Goal: Task Accomplishment & Management: Complete application form

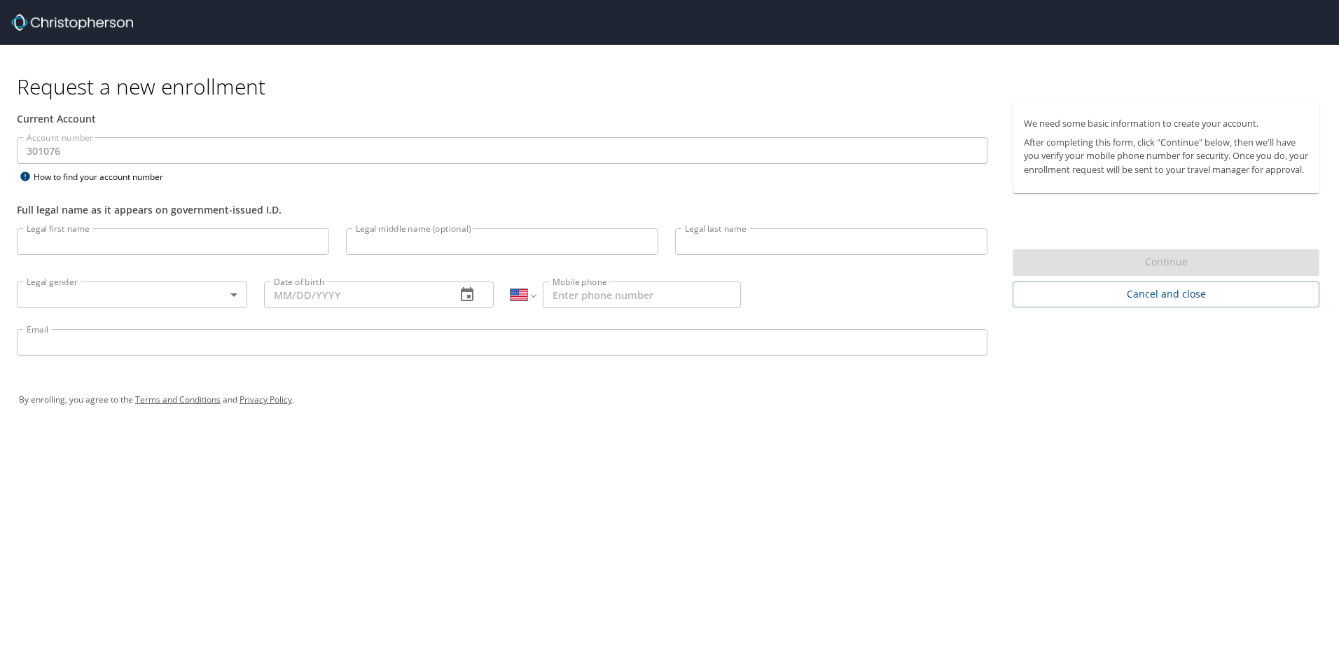
select select "US"
click at [48, 239] on input "Legal first name" at bounding box center [173, 241] width 312 height 27
type input "[PERSON_NAME]"
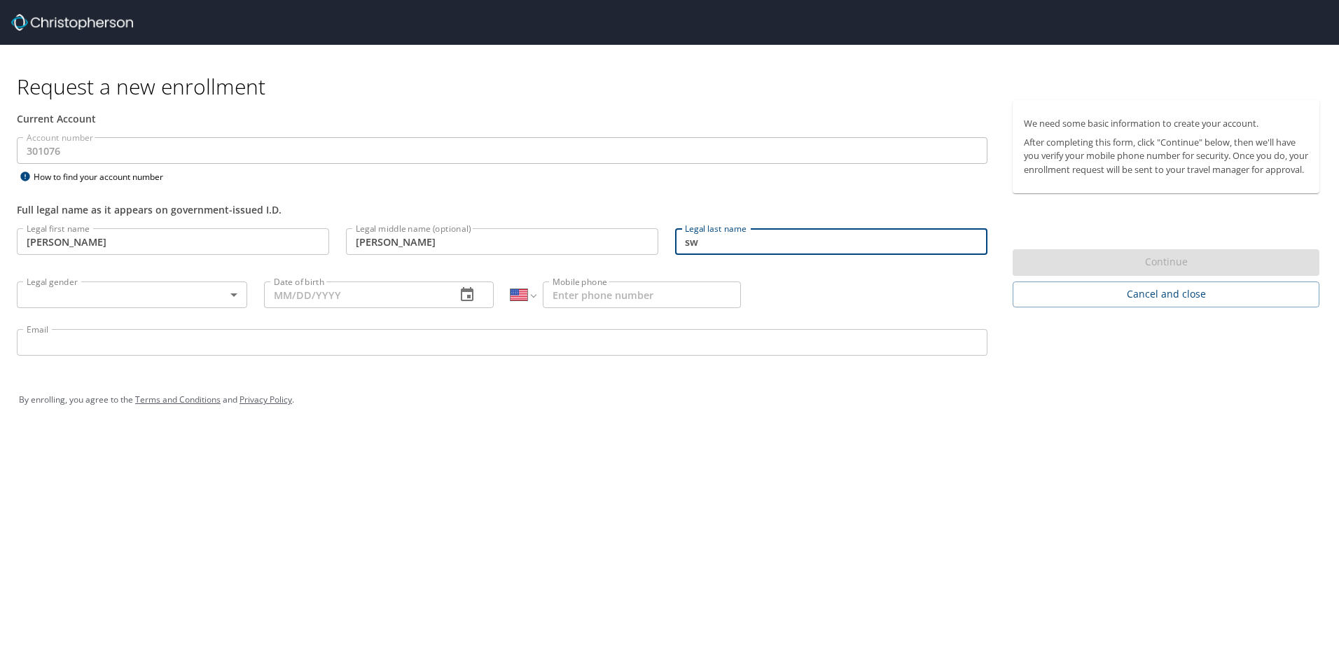
type input "s"
type input "[PERSON_NAME]"
click at [81, 289] on body "Request a new enrollment Current Account Account number 301076 Account number H…" at bounding box center [669, 323] width 1339 height 647
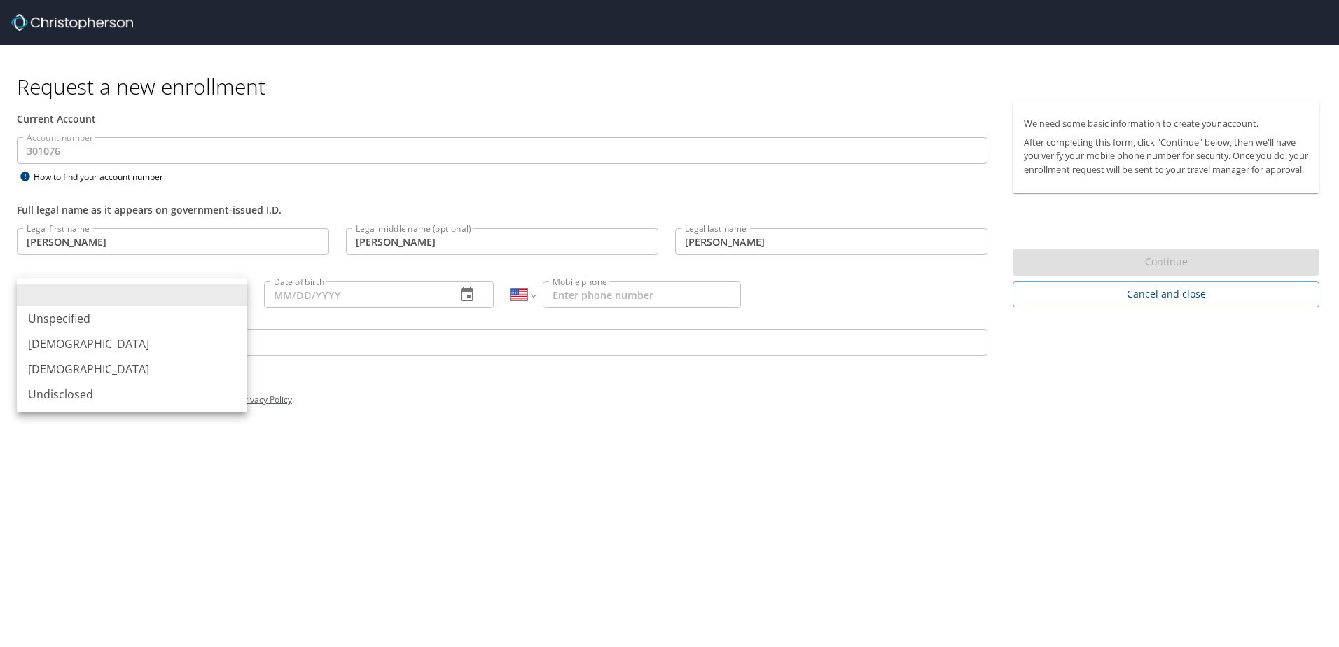
click at [53, 378] on li "[DEMOGRAPHIC_DATA]" at bounding box center [132, 368] width 230 height 25
type input "[DEMOGRAPHIC_DATA]"
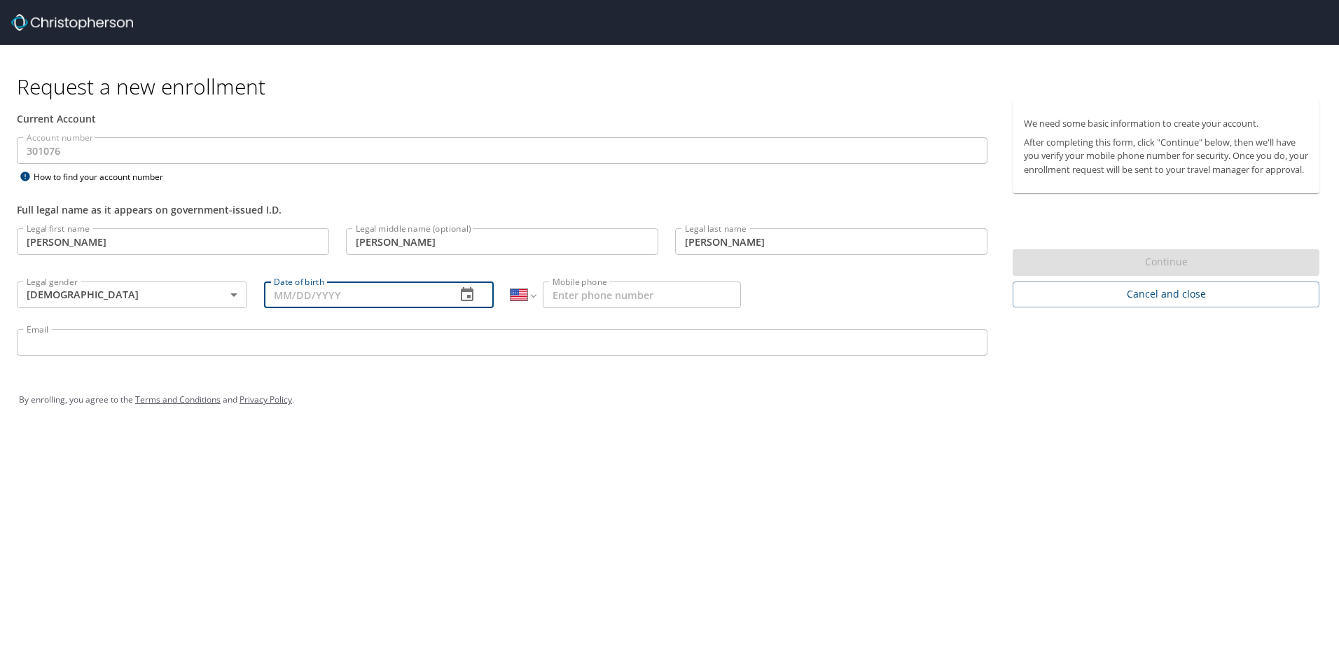
click at [314, 293] on input "Date of birth" at bounding box center [354, 294] width 181 height 27
type input "[DATE]"
click at [586, 295] on input "Mobile phone" at bounding box center [642, 294] width 198 height 27
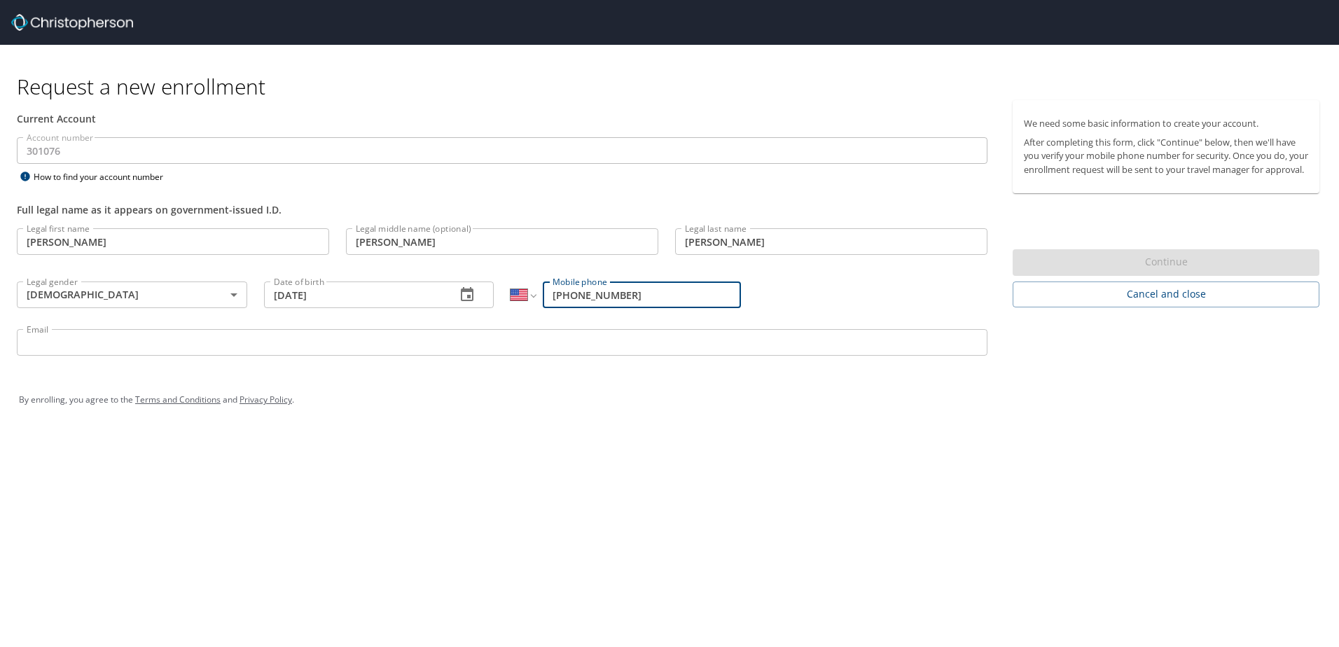
type input "[PHONE_NUMBER]"
click at [202, 344] on input "Email" at bounding box center [502, 342] width 970 height 27
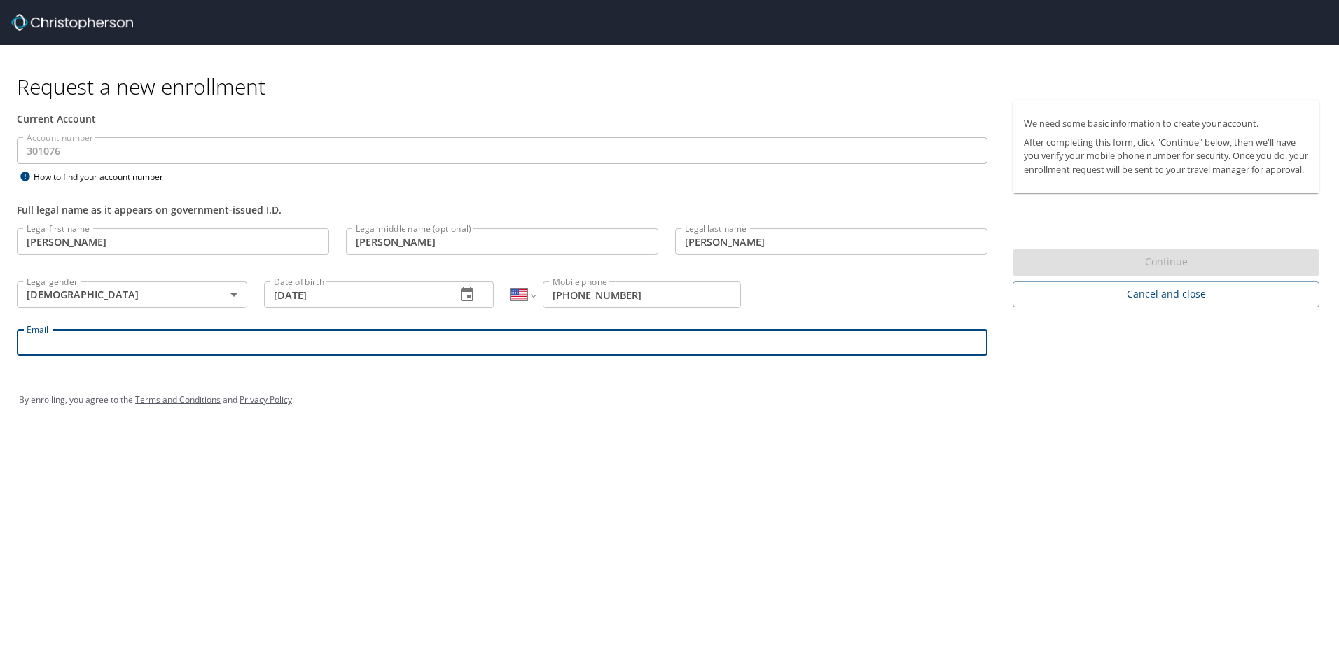
type input "[PERSON_NAME][EMAIL_ADDRESS][PERSON_NAME][DOMAIN_NAME]"
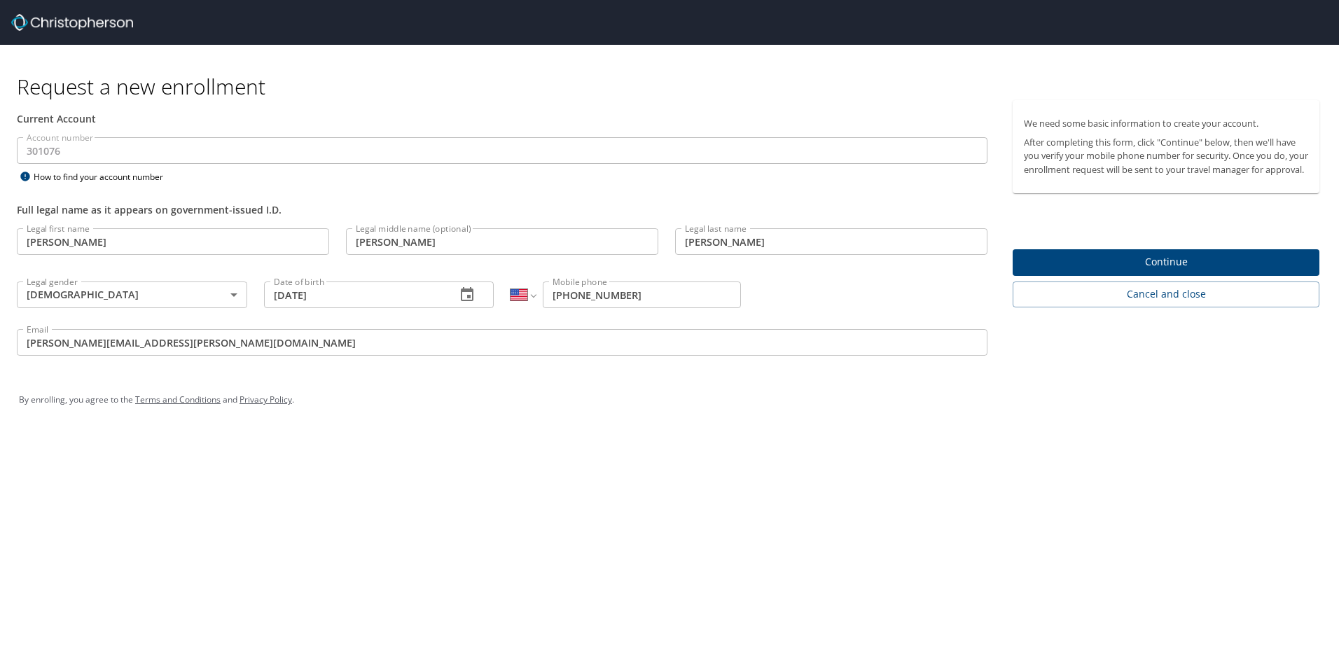
click at [549, 519] on div "Request a new enrollment Current Account Account number 301076 Account number H…" at bounding box center [669, 323] width 1339 height 647
click at [1140, 271] on span "Continue" at bounding box center [1166, 262] width 284 height 18
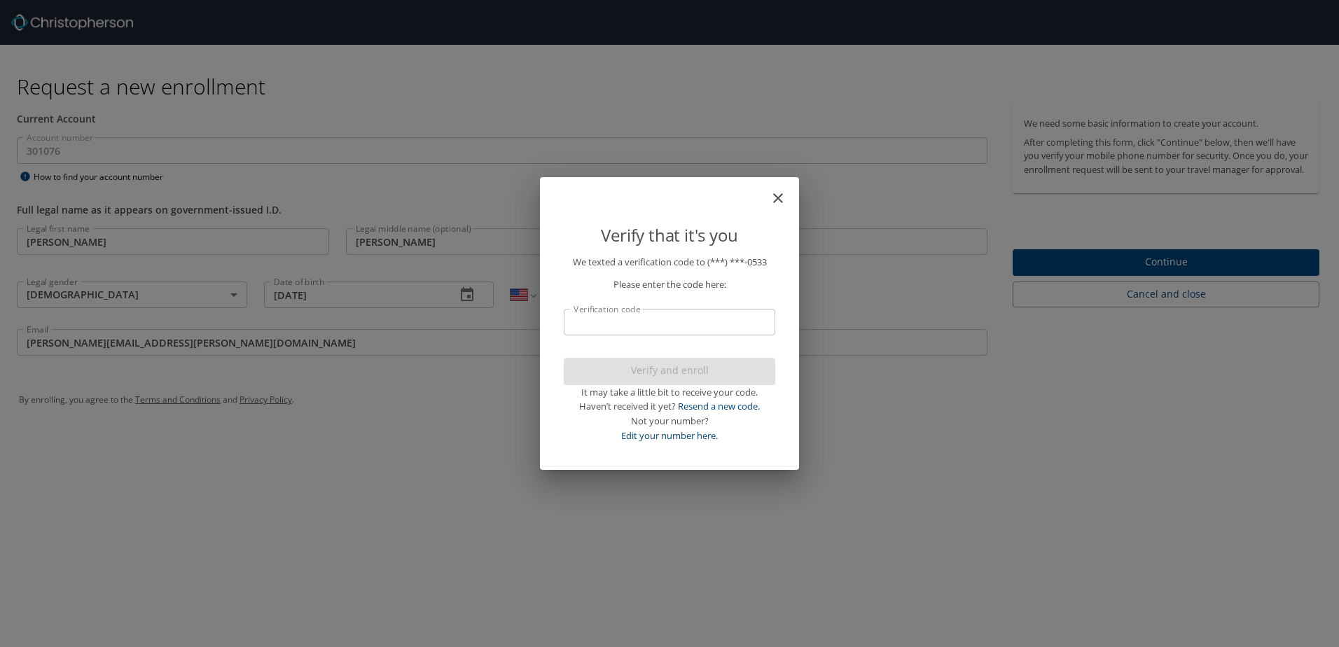
click at [672, 333] on input "Verification code" at bounding box center [669, 322] width 211 height 27
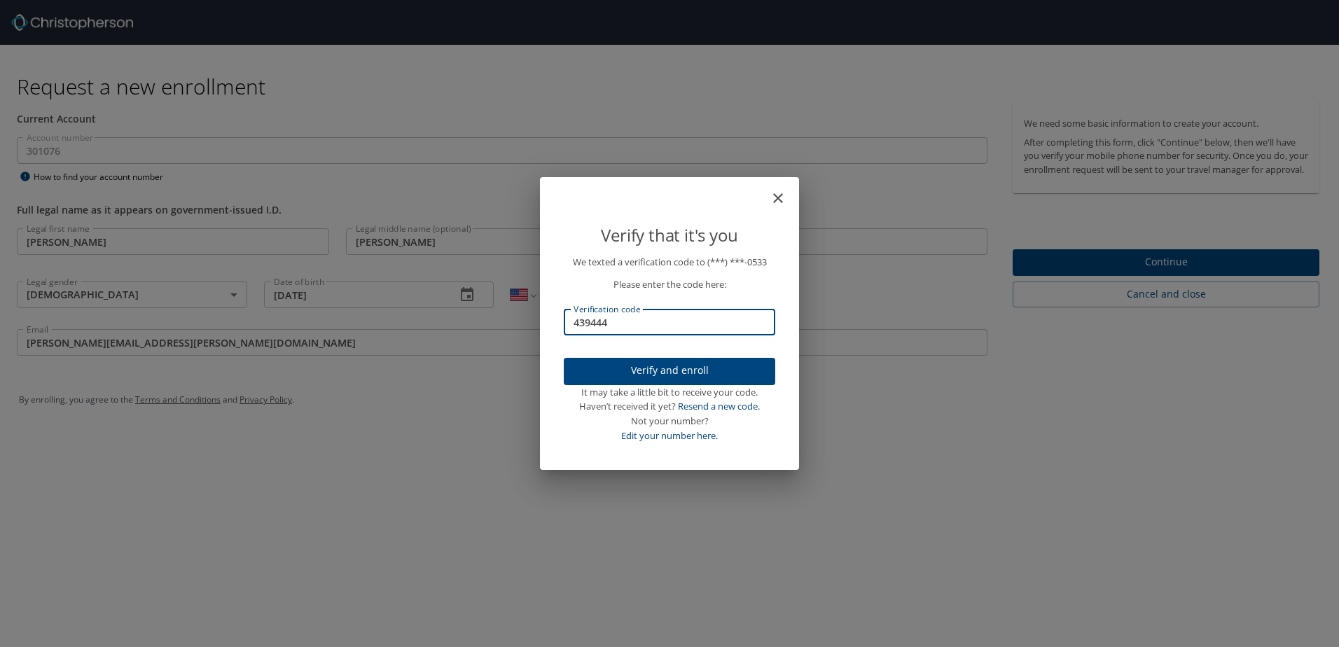
type input "439444"
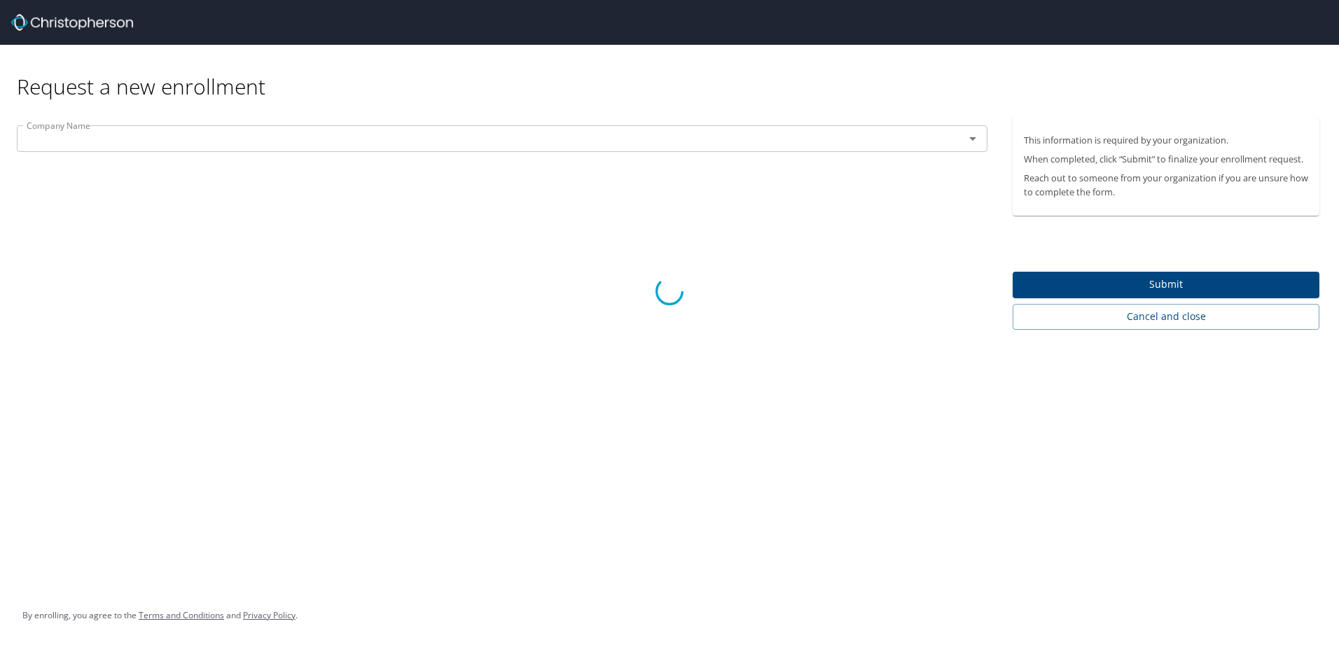
click at [970, 143] on div at bounding box center [669, 291] width 1339 height 711
click at [902, 134] on div at bounding box center [669, 291] width 1339 height 711
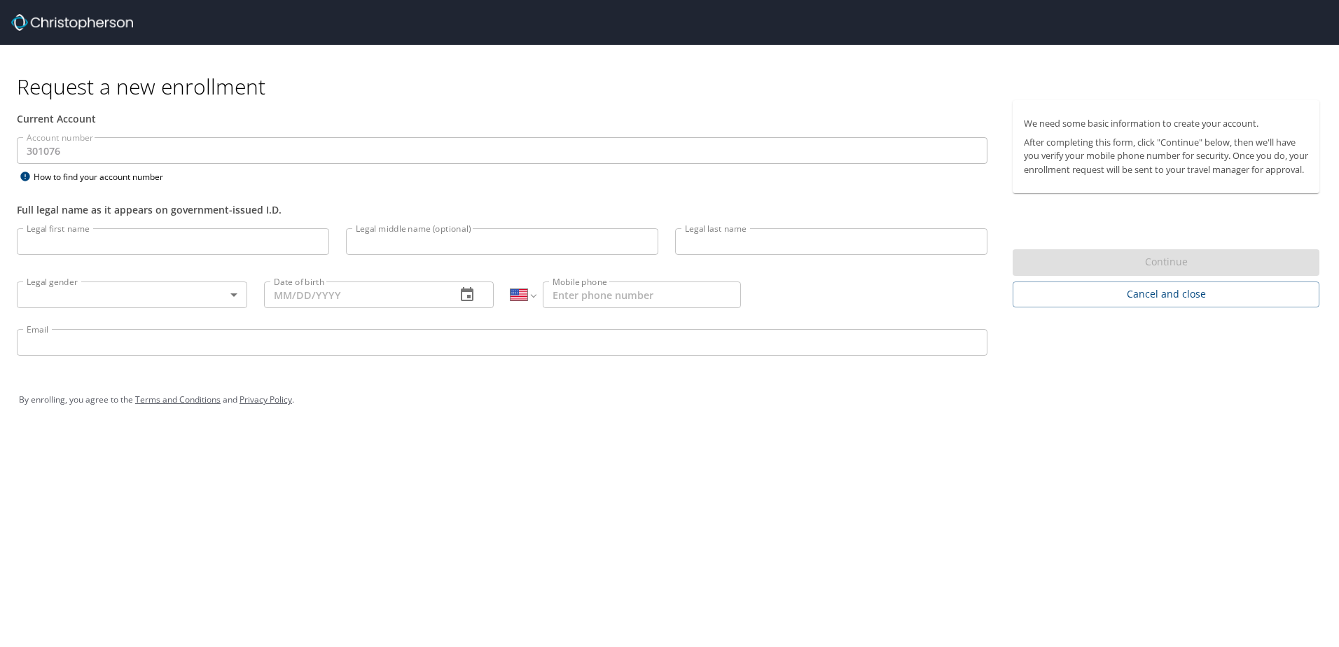
select select "US"
click at [92, 237] on input "Legal first name" at bounding box center [173, 241] width 312 height 27
type input "[PERSON_NAME]"
type input "Swaim"
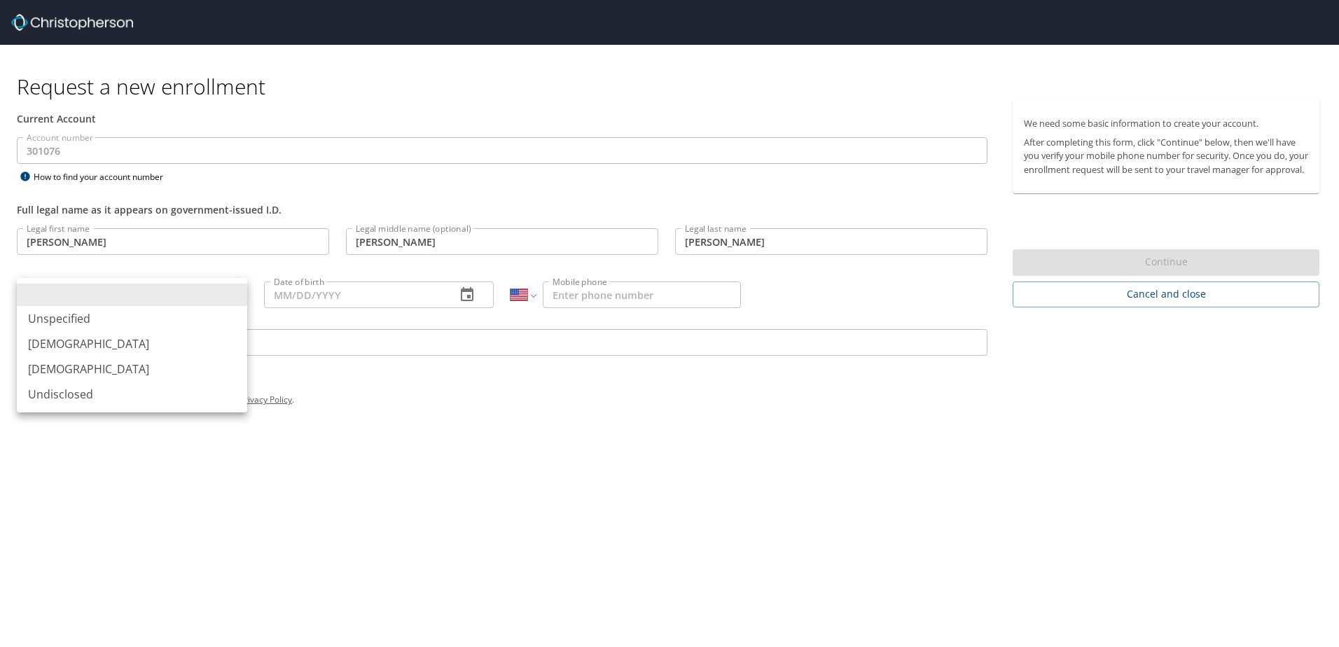
click at [83, 291] on body "Request a new enrollment Current Account Account number 301076 Account number H…" at bounding box center [669, 323] width 1339 height 647
click at [71, 364] on li "[DEMOGRAPHIC_DATA]" at bounding box center [132, 368] width 230 height 25
type input "[DEMOGRAPHIC_DATA]"
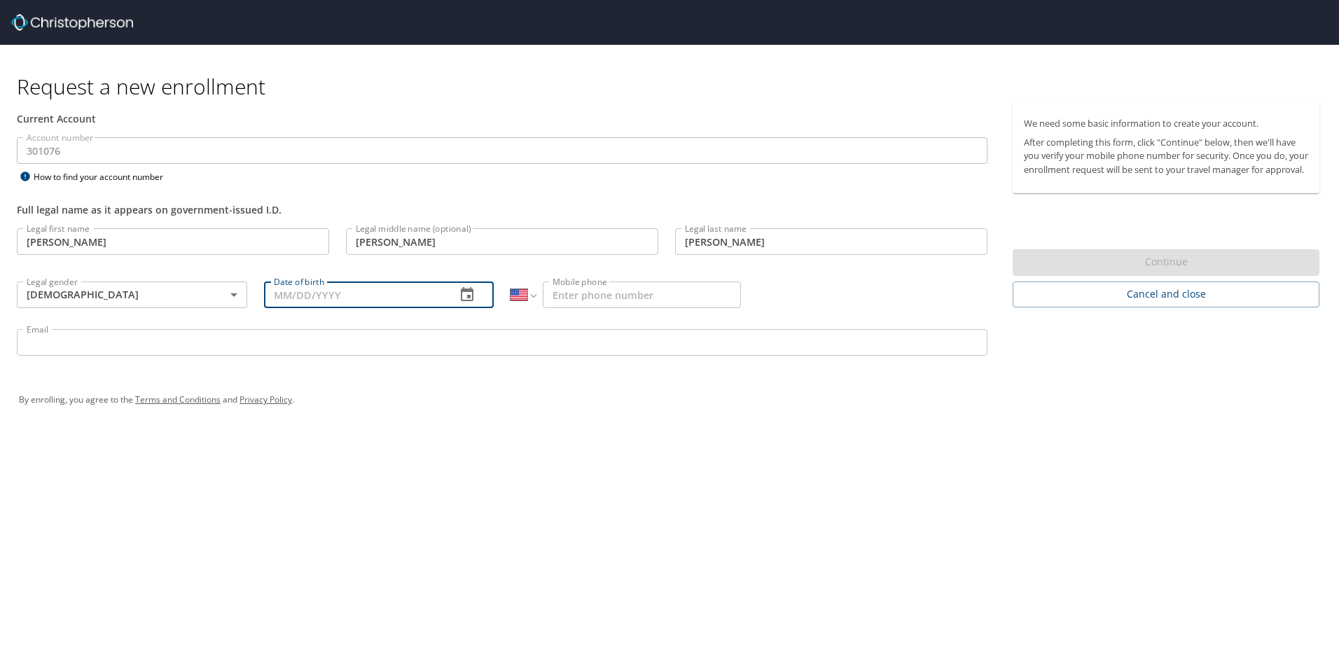
click at [316, 305] on input "Date of birth" at bounding box center [354, 294] width 181 height 27
type input "[DATE]"
type input "[PHONE_NUMBER]"
type input "[PERSON_NAME][EMAIL_ADDRESS][PERSON_NAME][DOMAIN_NAME]"
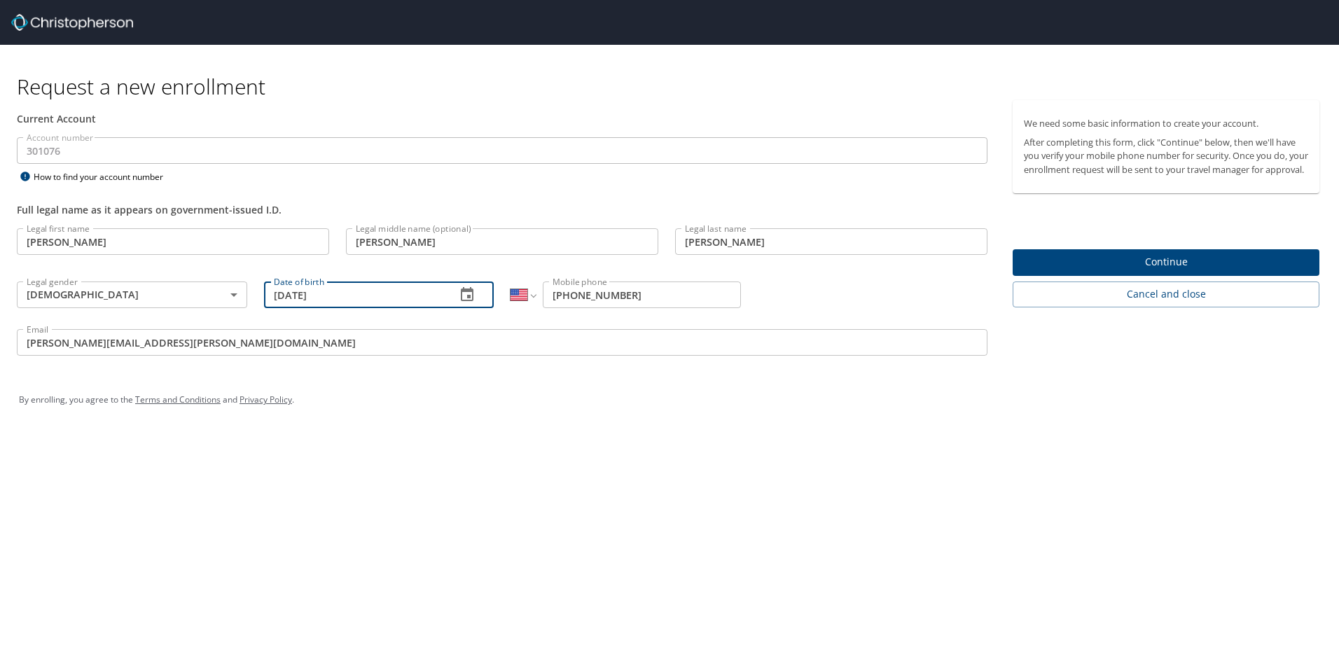
click at [460, 463] on div "Request a new enrollment Current Account Account number 301076 Account number H…" at bounding box center [669, 323] width 1339 height 647
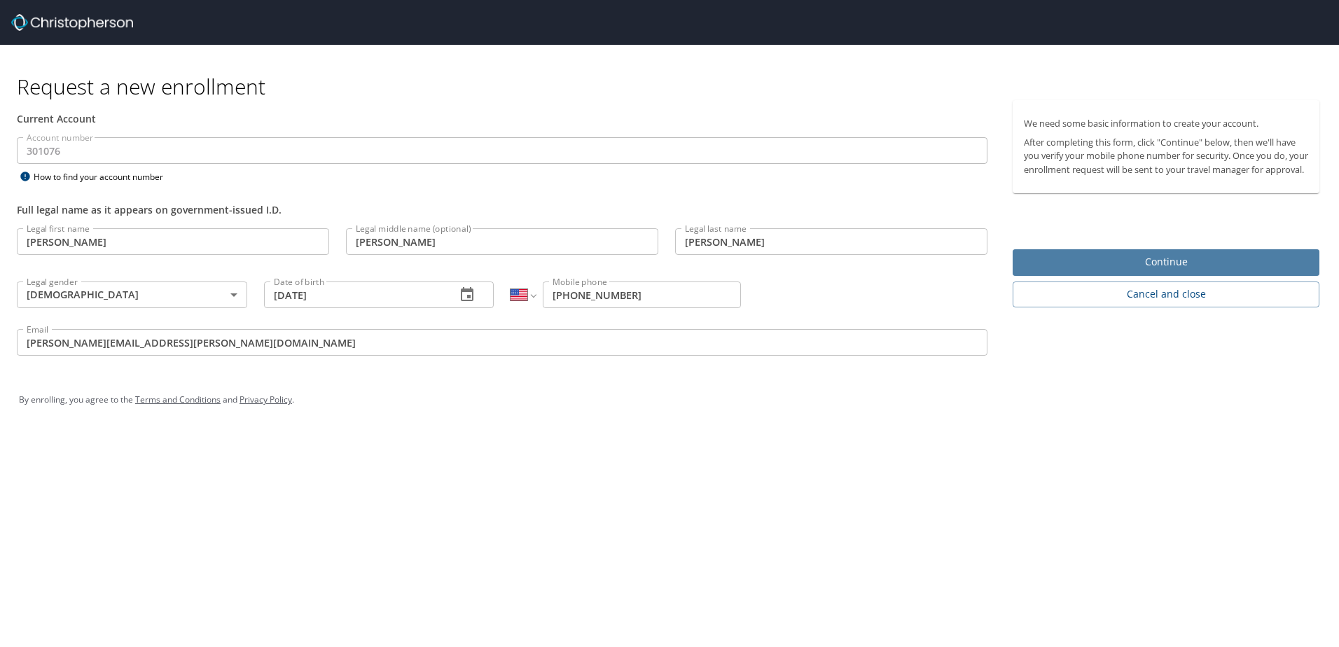
click at [1157, 271] on span "Continue" at bounding box center [1166, 262] width 284 height 18
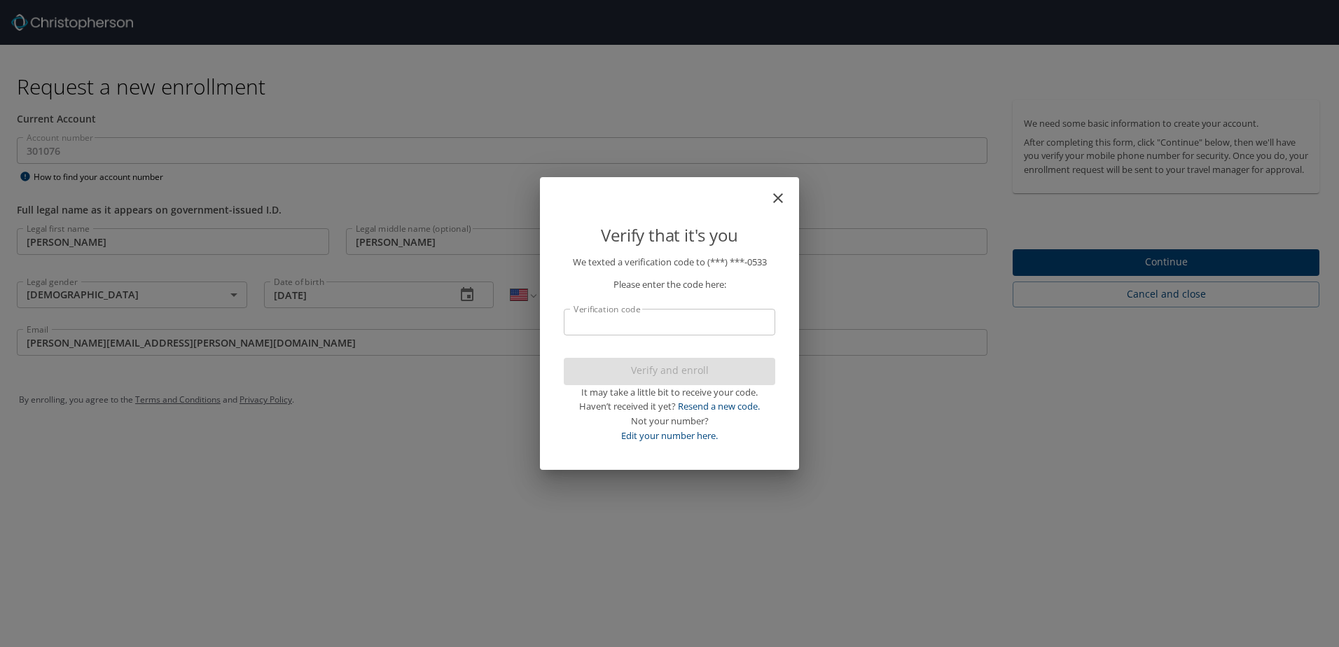
click at [627, 326] on input "Verification code" at bounding box center [669, 322] width 211 height 27
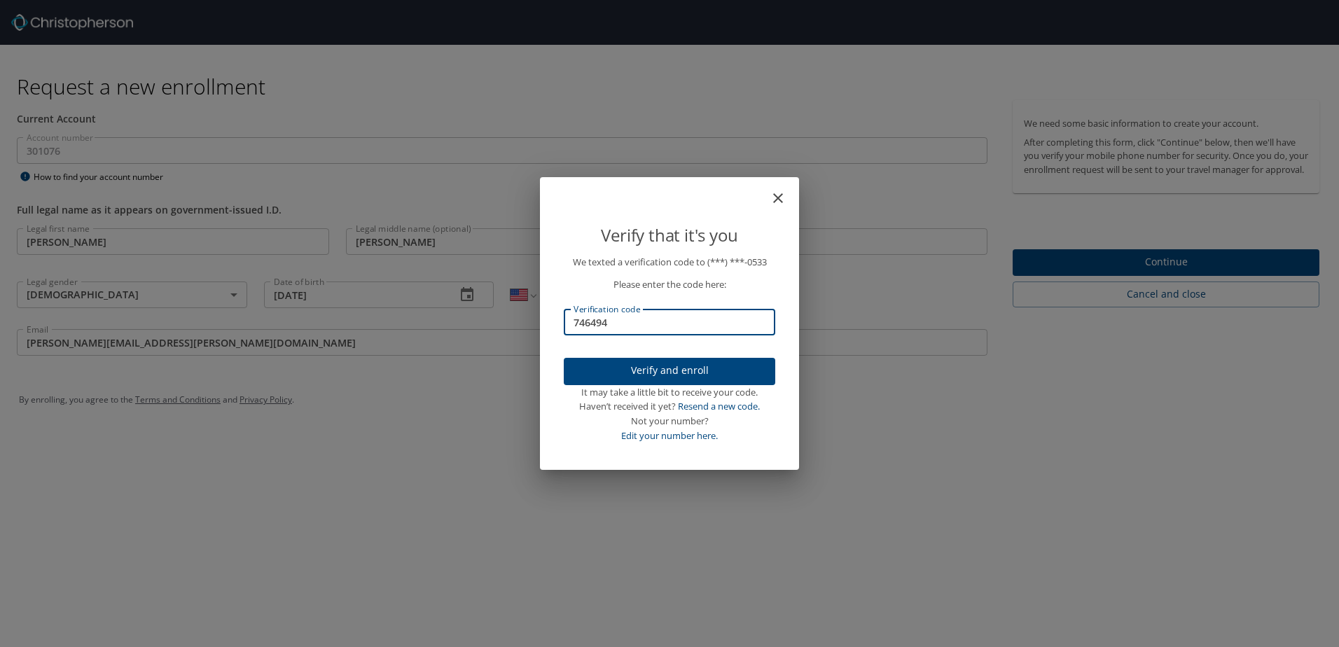
type input "746494"
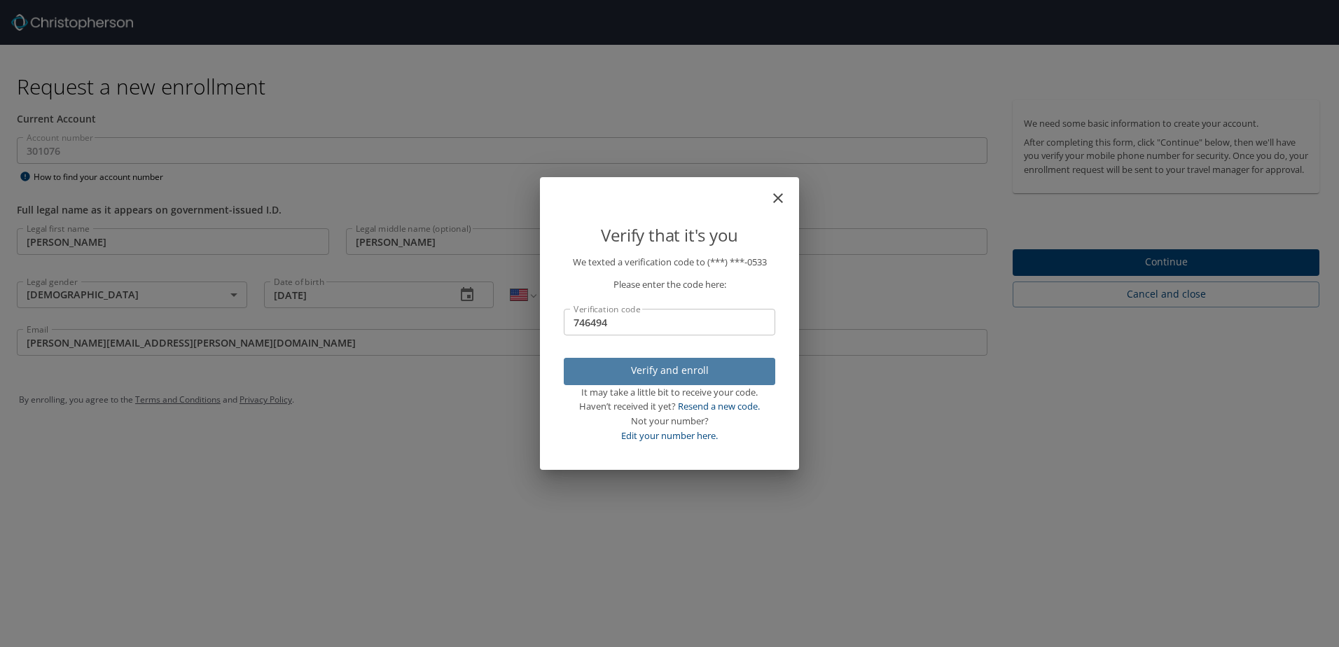
click at [655, 369] on span "Verify and enroll" at bounding box center [669, 371] width 189 height 18
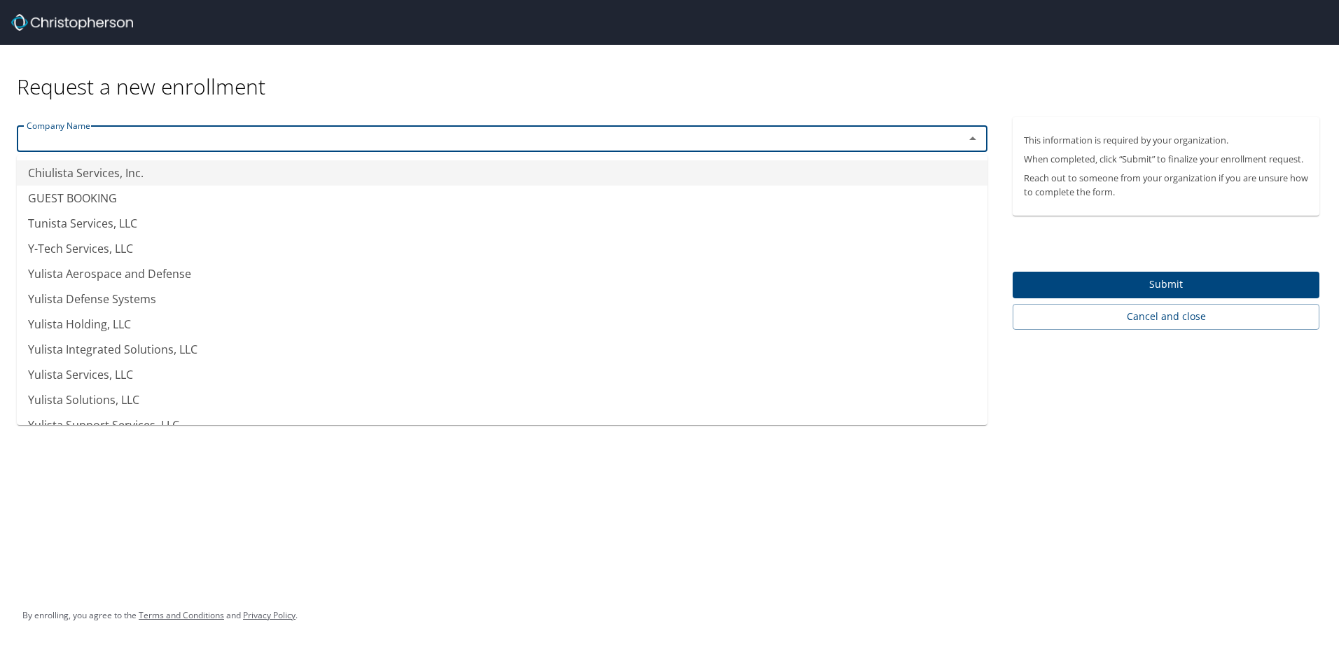
click at [534, 144] on input "text" at bounding box center [481, 139] width 921 height 18
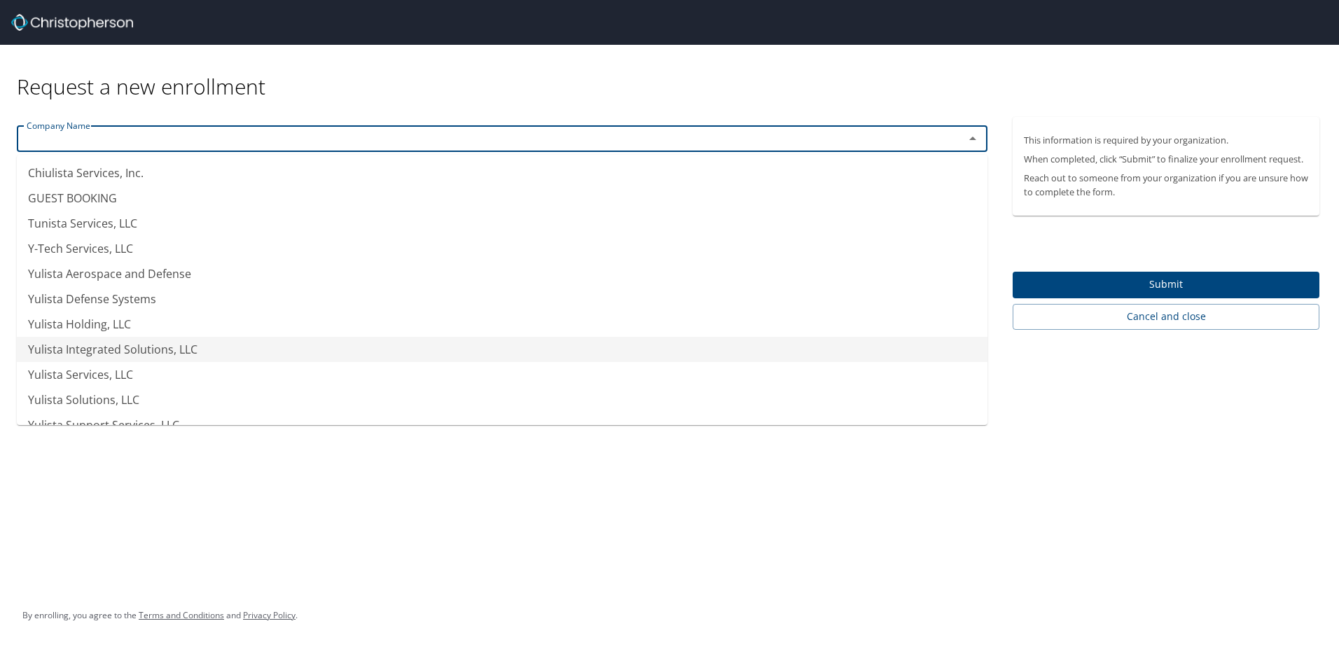
click at [249, 342] on li "Yulista Integrated Solutions, LLC" at bounding box center [502, 349] width 970 height 25
type input "Yulista Integrated Solutions, LLC"
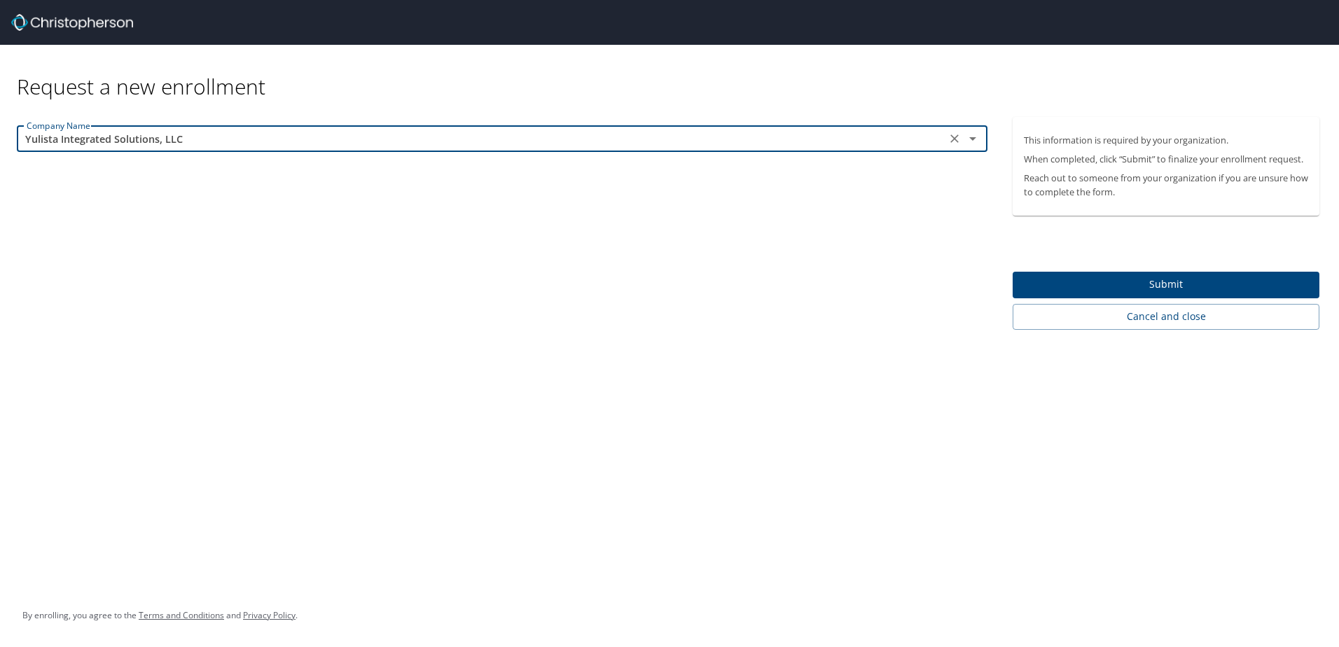
click at [456, 397] on div "Request a new enrollment Company Name Yulista Integrated Solutions, LLC Company…" at bounding box center [669, 323] width 1339 height 647
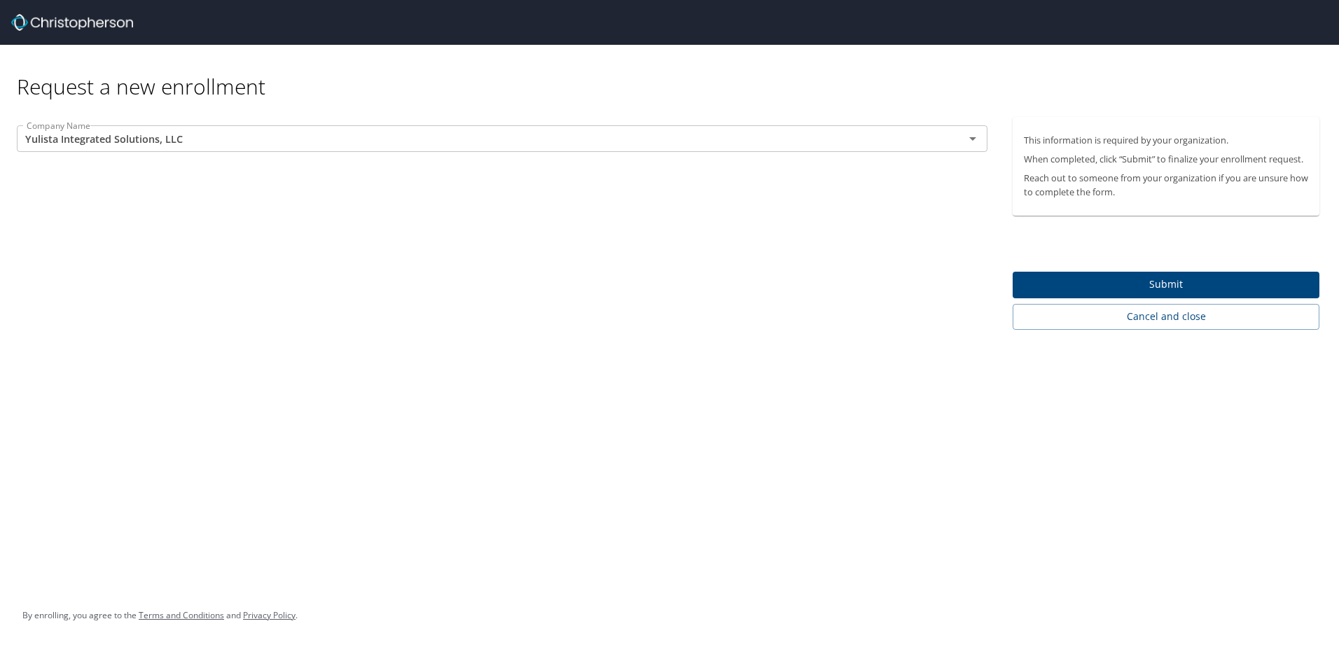
click at [1082, 284] on span "Submit" at bounding box center [1166, 285] width 284 height 18
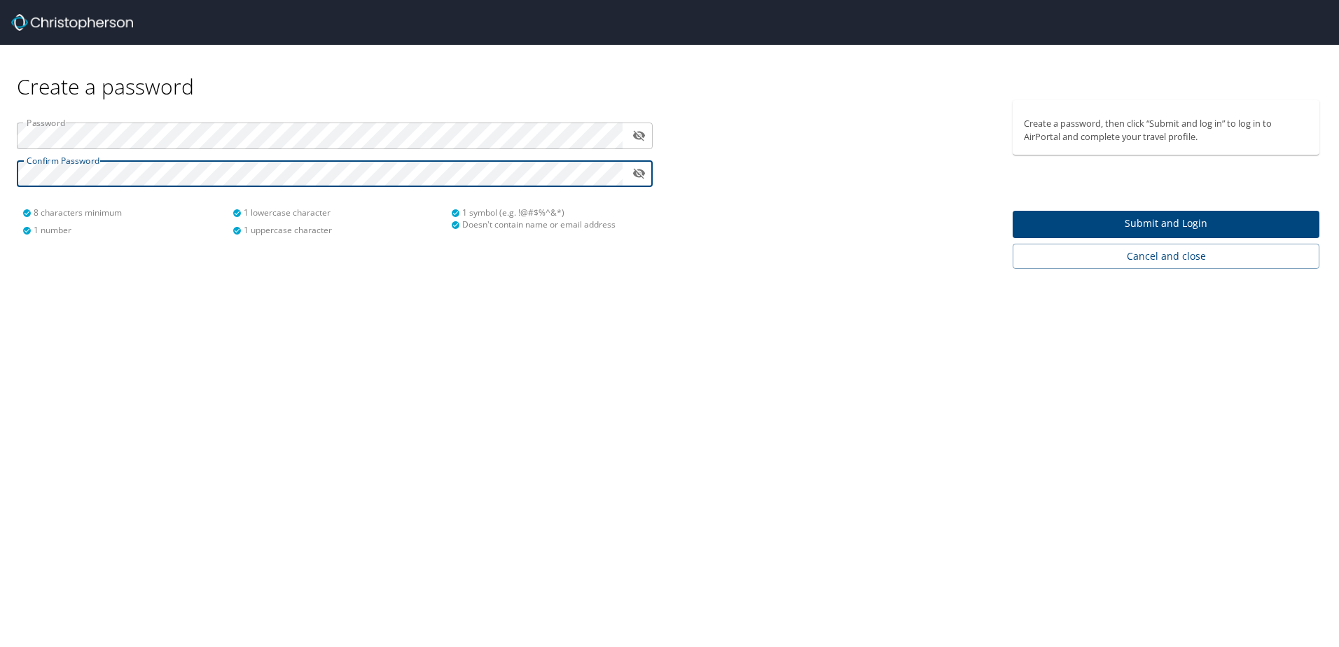
click at [593, 321] on div "Create a password Password ​ Confirm Password ​ 8 characters minimum 1 number 1…" at bounding box center [669, 323] width 1339 height 647
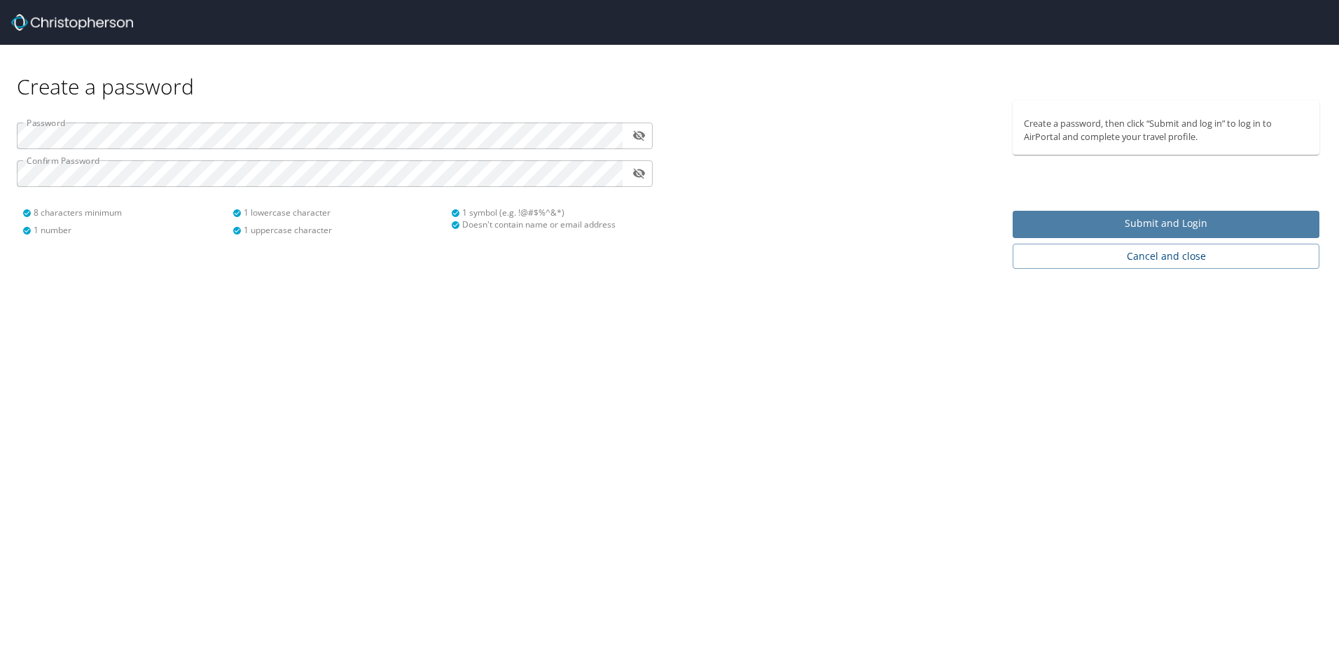
click at [1122, 225] on span "Submit and Login" at bounding box center [1166, 224] width 284 height 18
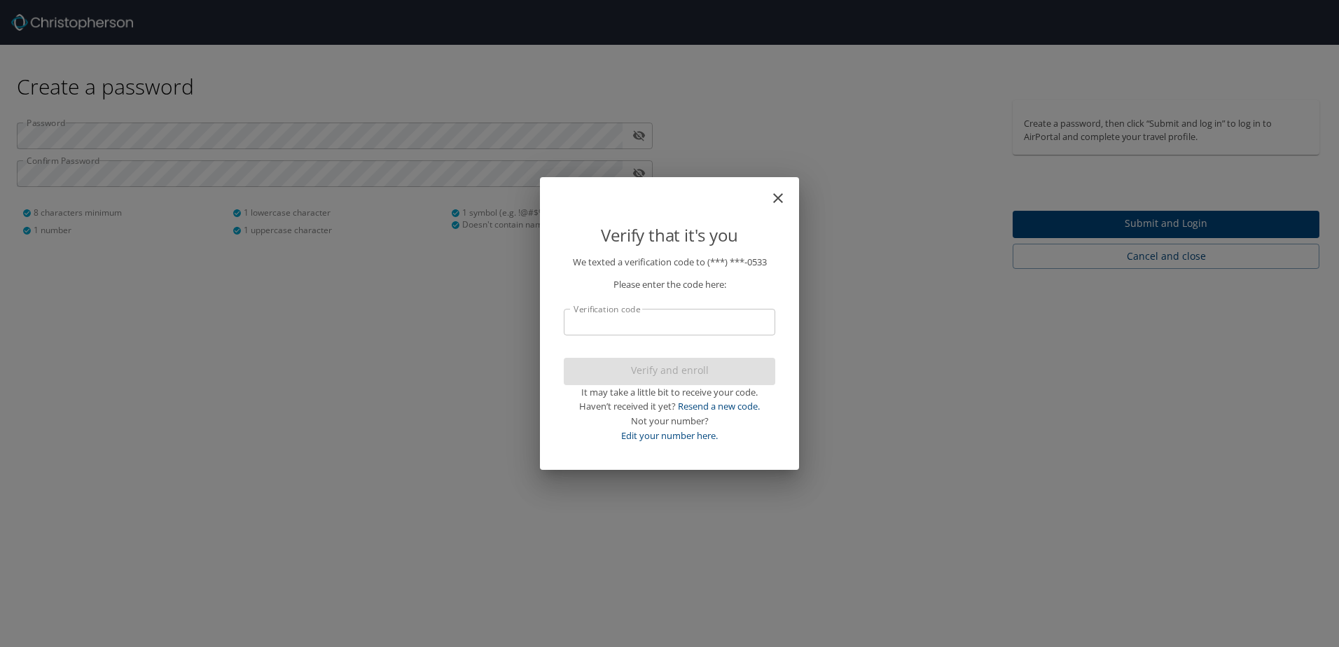
click at [643, 328] on input "Verification code" at bounding box center [669, 322] width 211 height 27
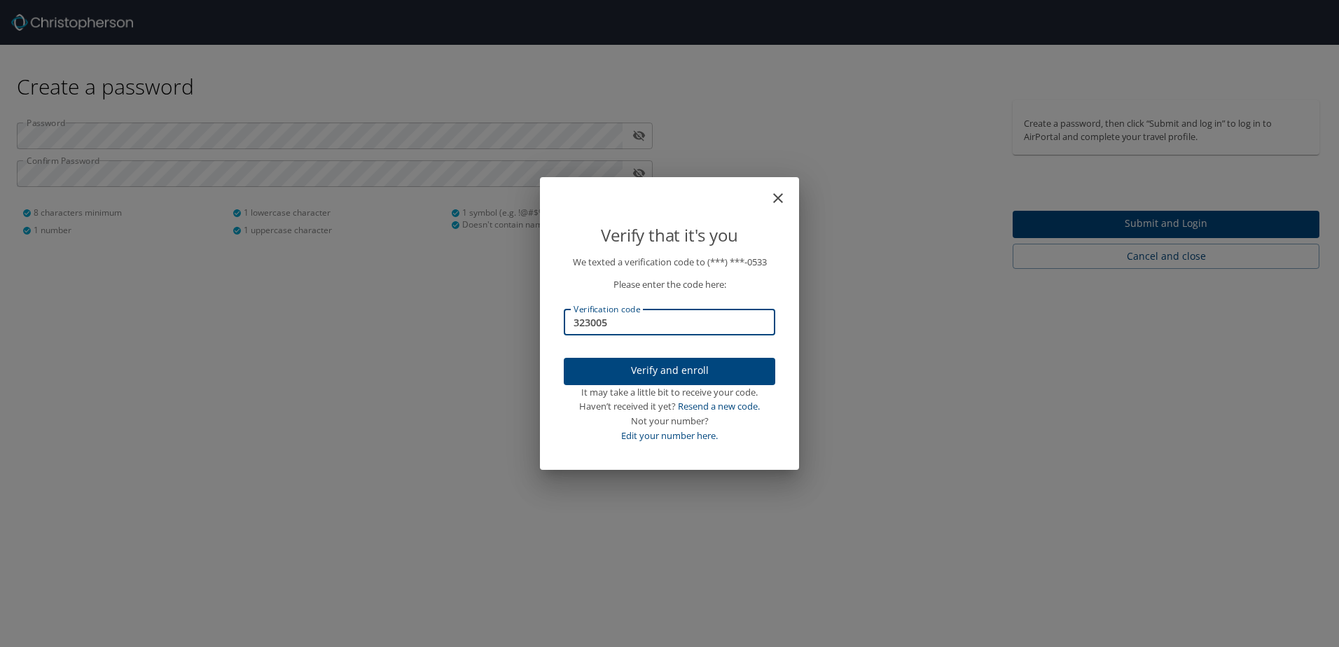
type input "323005"
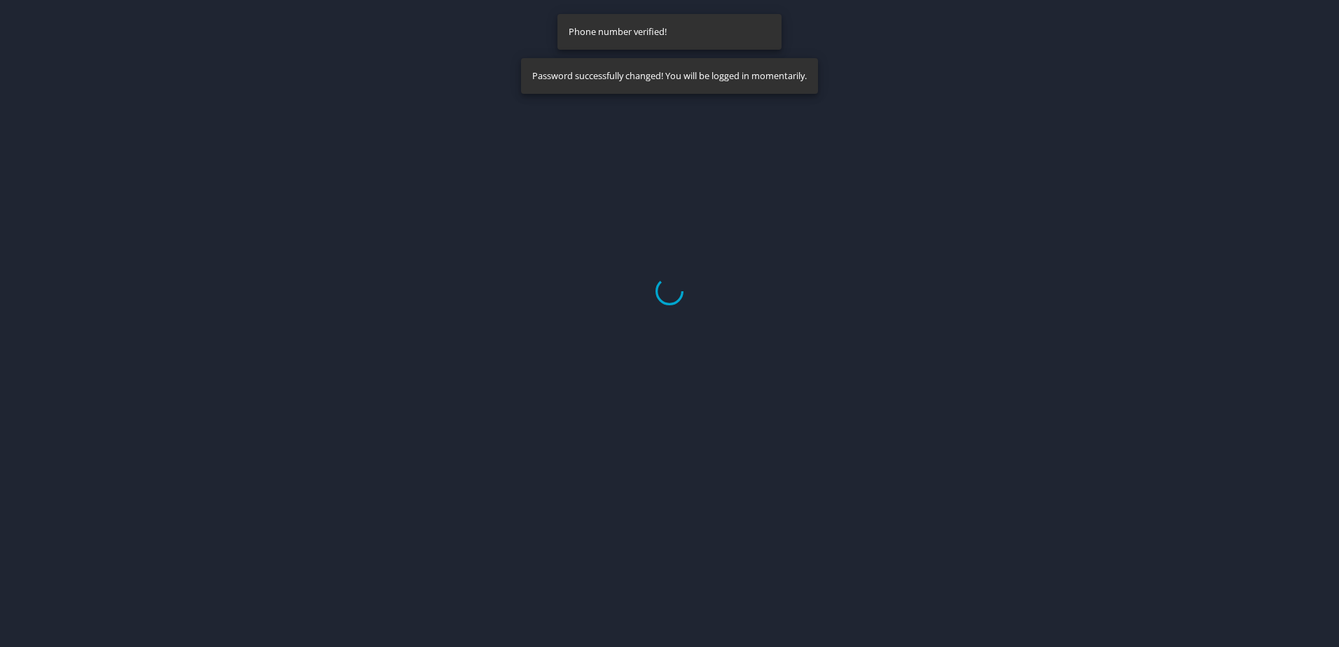
select select "US"
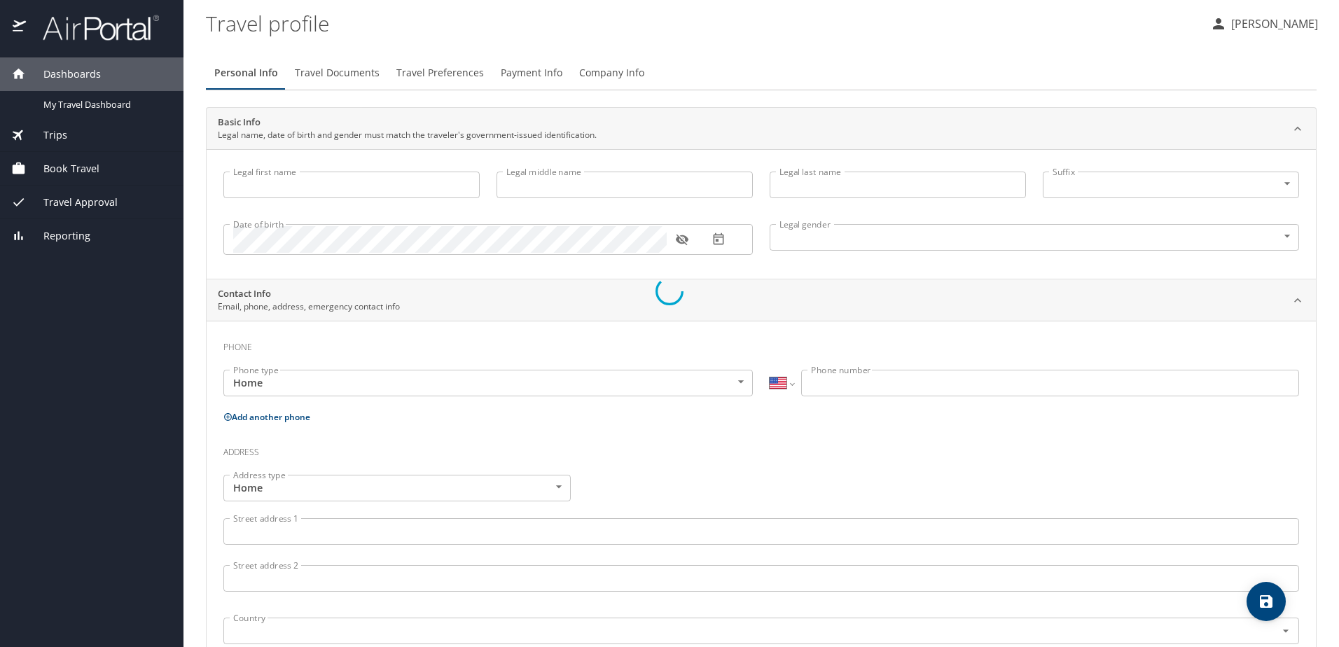
type input "Tammy"
type input "Denise"
type input "[PERSON_NAME]"
type input "[DEMOGRAPHIC_DATA]"
select select "US"
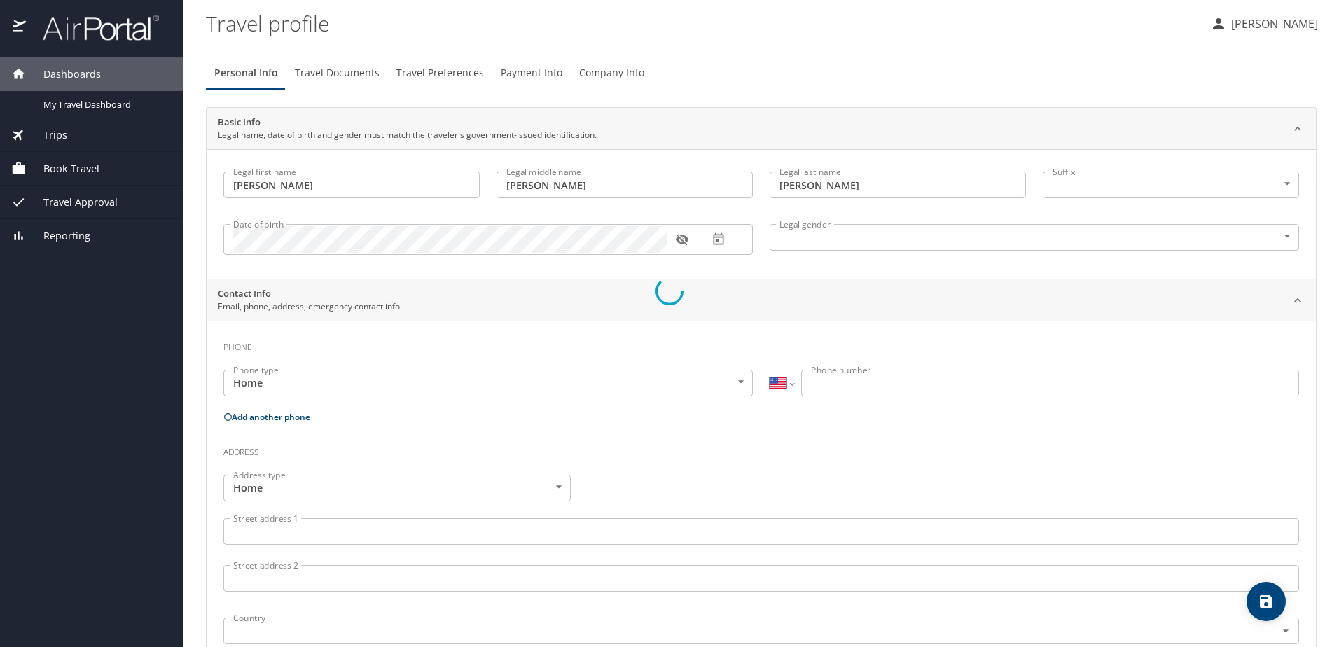
select select "US"
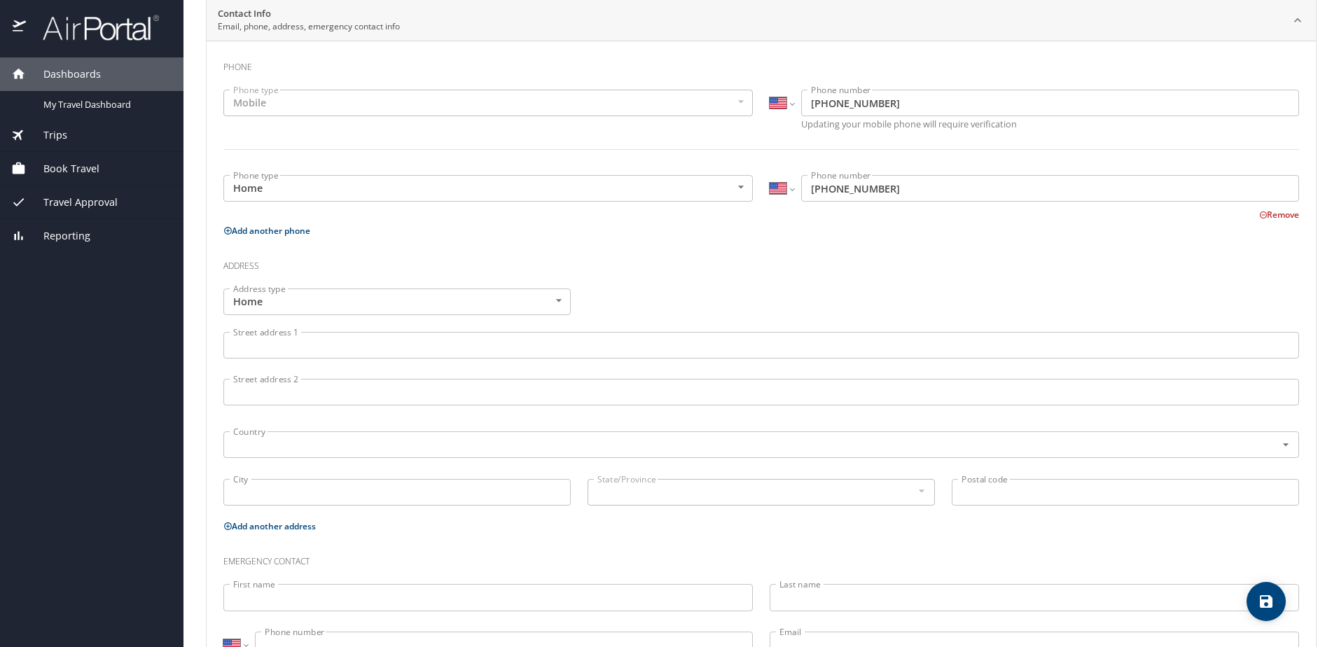
scroll to position [337, 0]
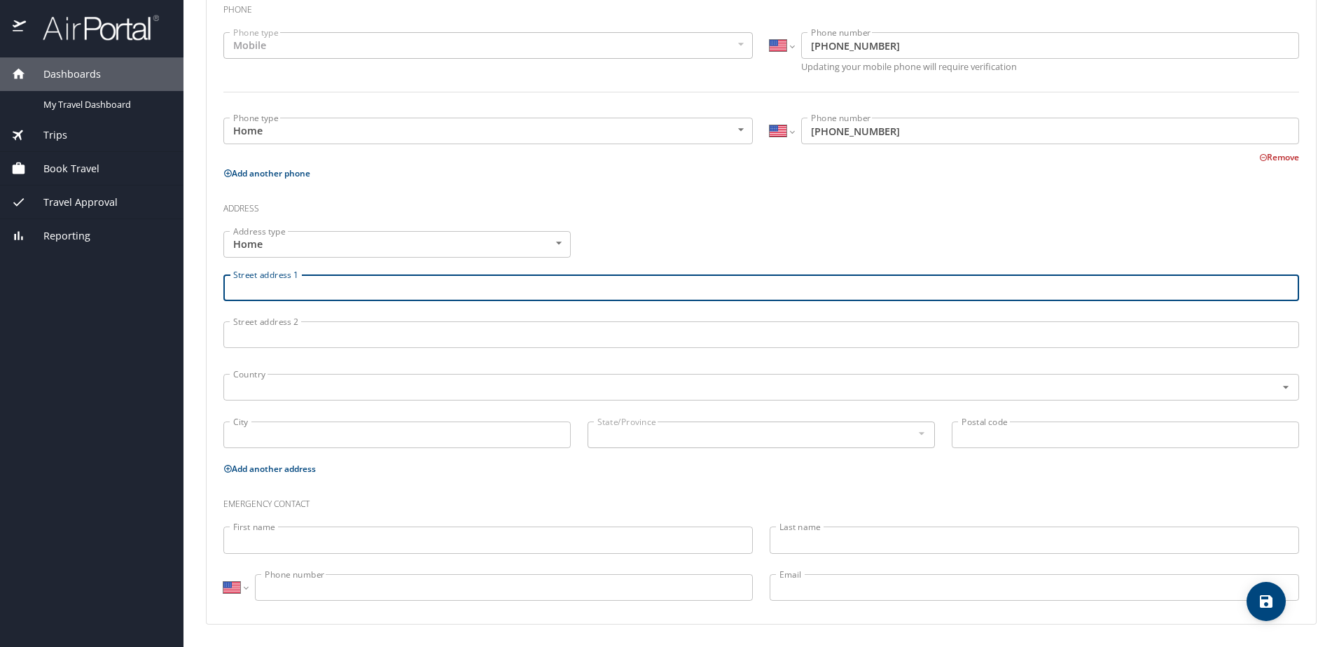
click at [347, 295] on input "Street address 1" at bounding box center [760, 287] width 1075 height 27
type input "230 Cedar Creek Circle"
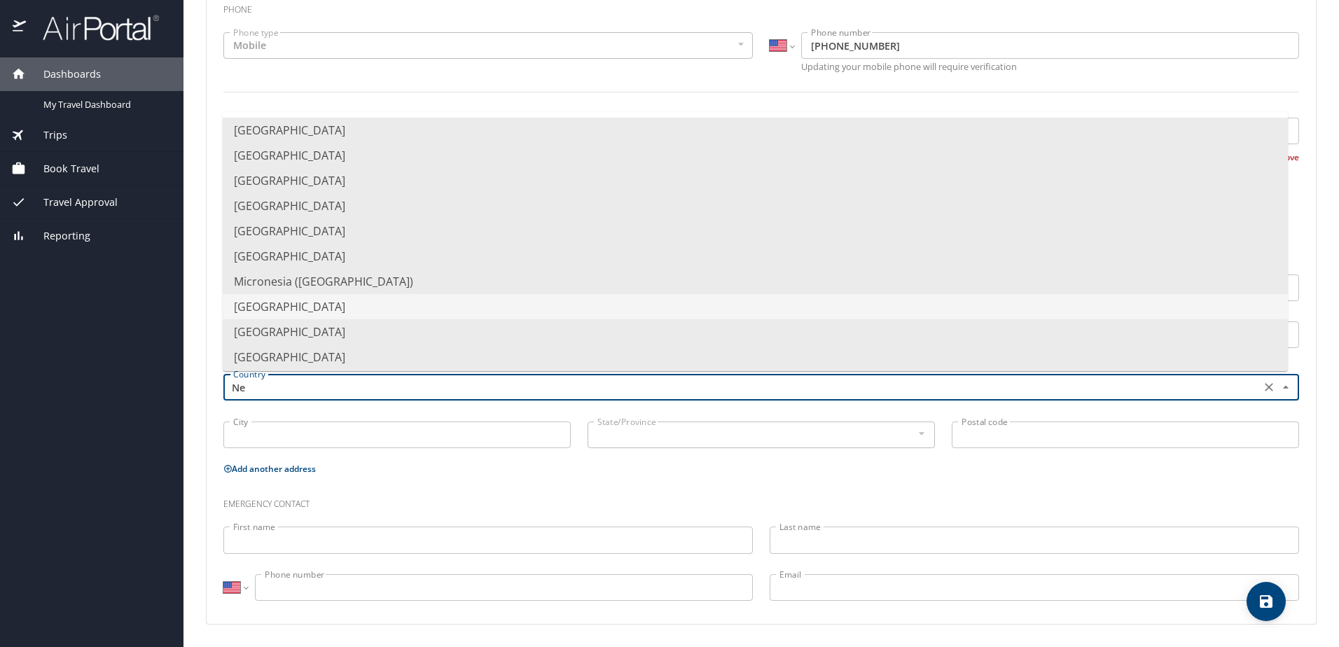
type input "N"
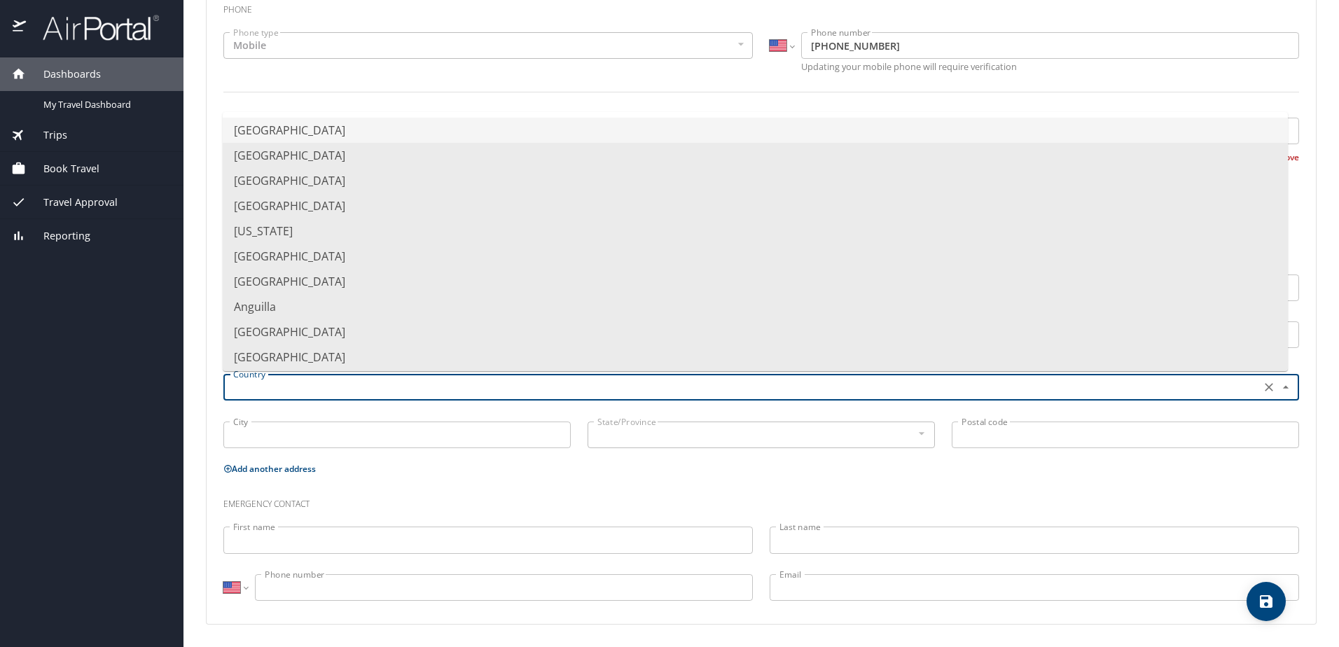
click at [328, 130] on li "United States of America" at bounding box center [755, 130] width 1065 height 25
type input "United States of America"
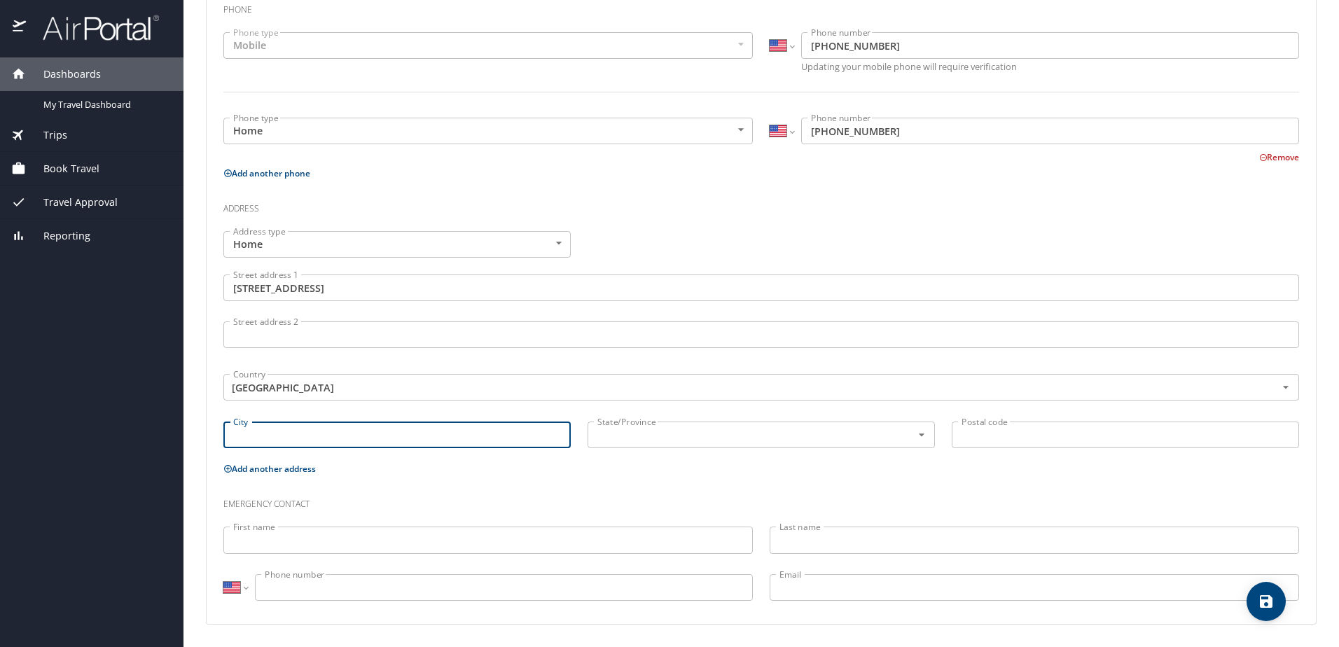
click at [335, 436] on input "City" at bounding box center [396, 435] width 347 height 27
type input "New Market"
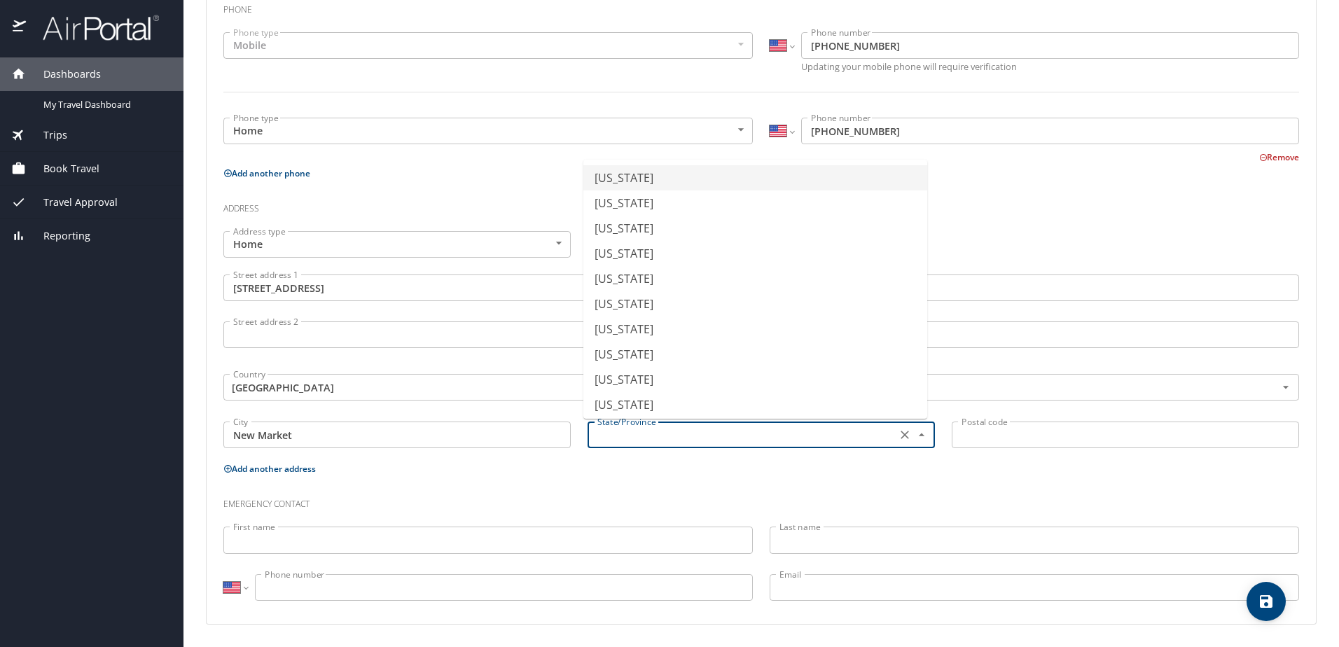
click at [644, 438] on input "text" at bounding box center [741, 435] width 298 height 18
click at [645, 180] on li "Alabama" at bounding box center [755, 177] width 344 height 25
type input "Alabama"
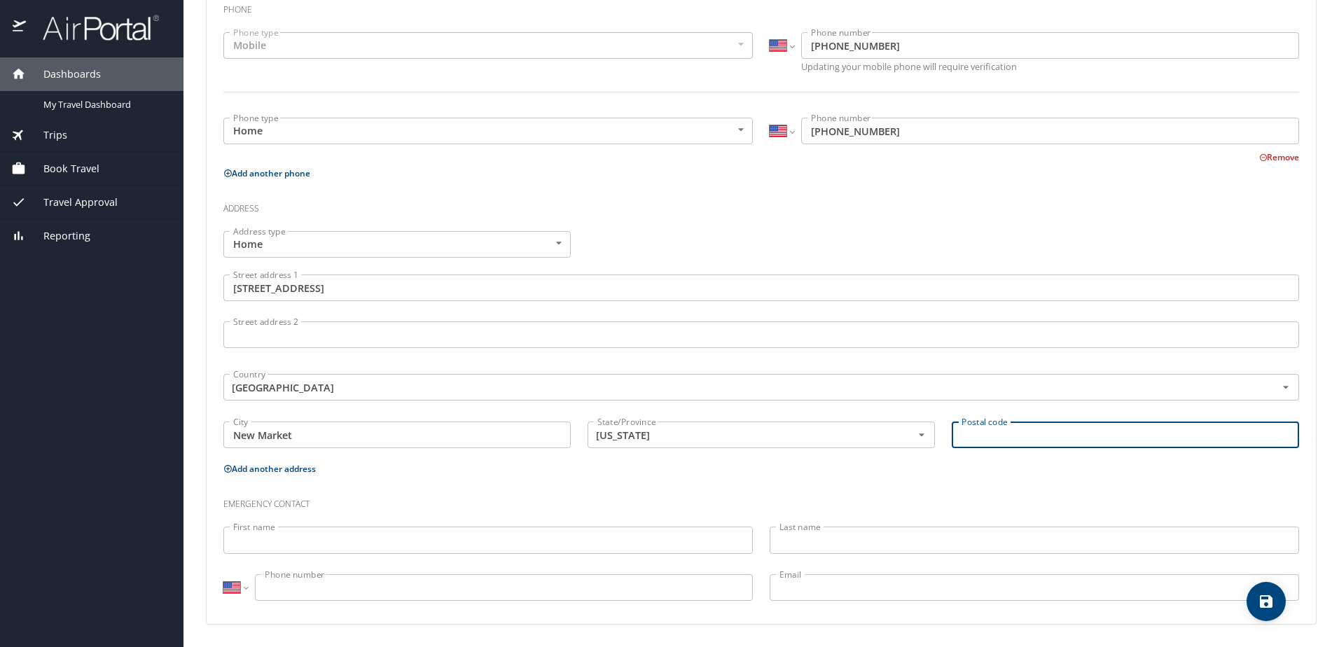
click at [1036, 431] on input "Postal code" at bounding box center [1125, 435] width 347 height 27
type input "35761"
click at [723, 484] on div "Emergency contact" at bounding box center [761, 499] width 1092 height 38
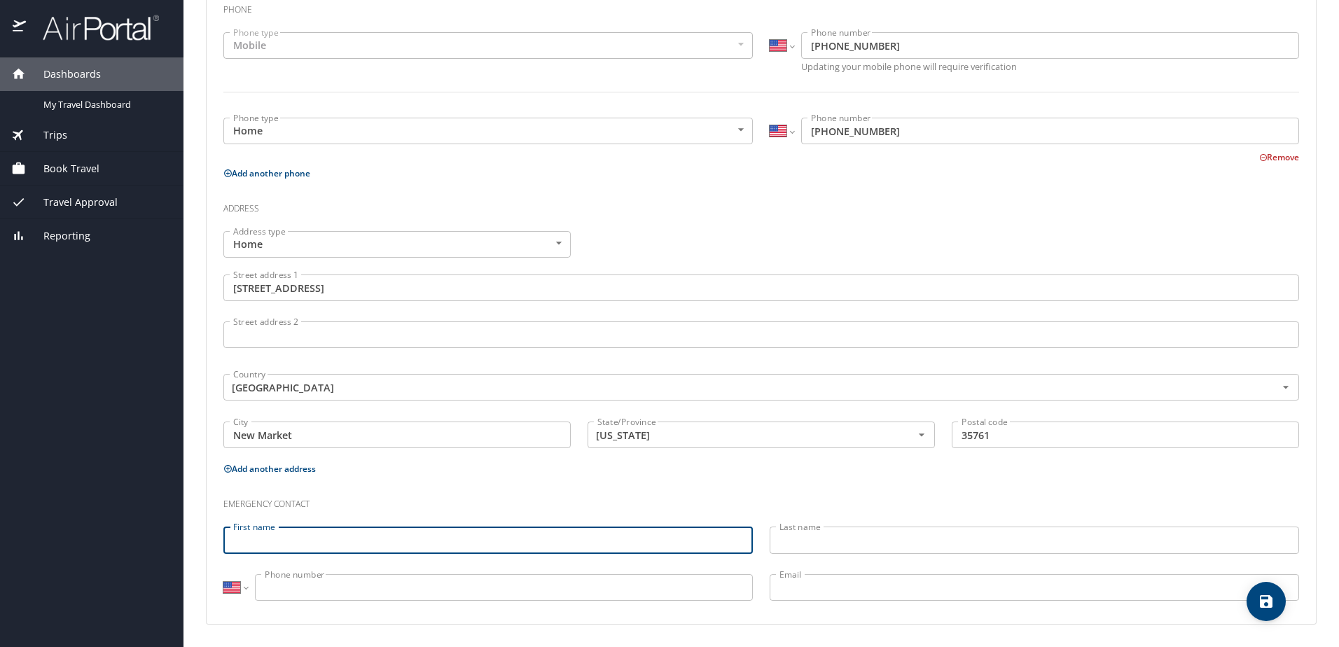
click at [429, 542] on input "First name" at bounding box center [487, 540] width 529 height 27
type input "Michael"
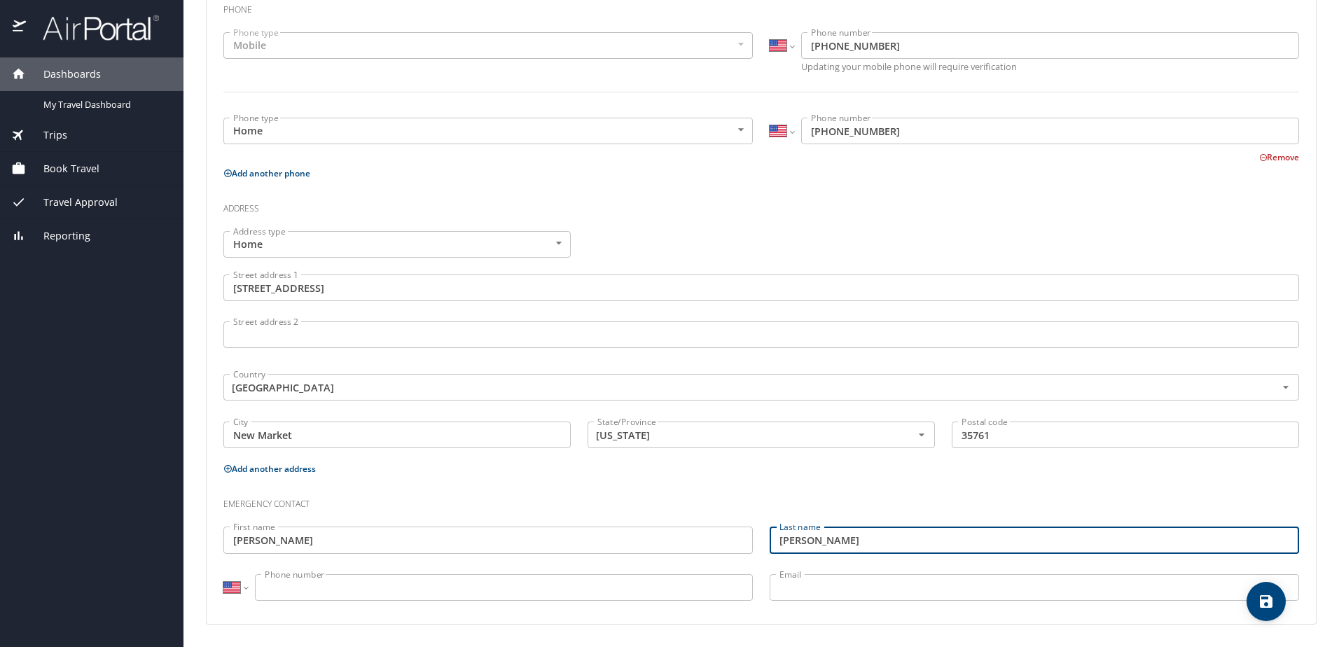
type input "[PERSON_NAME]"
click at [419, 592] on input "Phone number" at bounding box center [504, 587] width 498 height 27
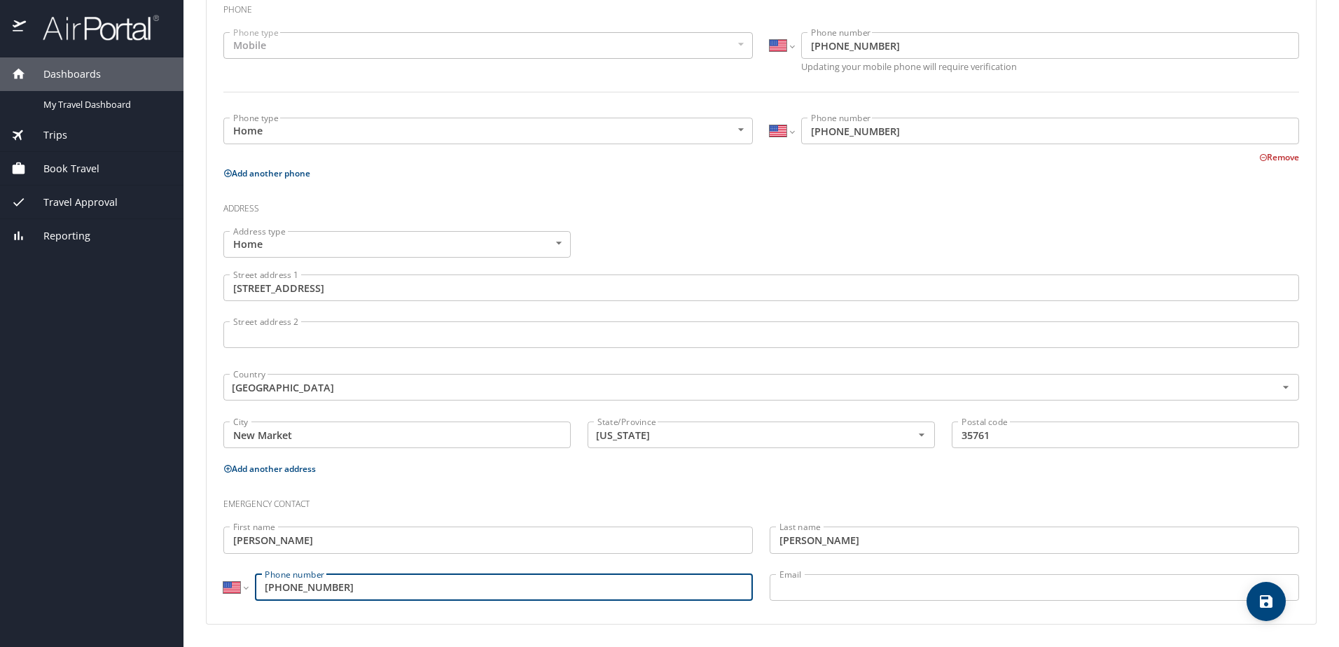
type input "(256) 426-7373"
click at [792, 594] on input "Email" at bounding box center [1033, 587] width 529 height 27
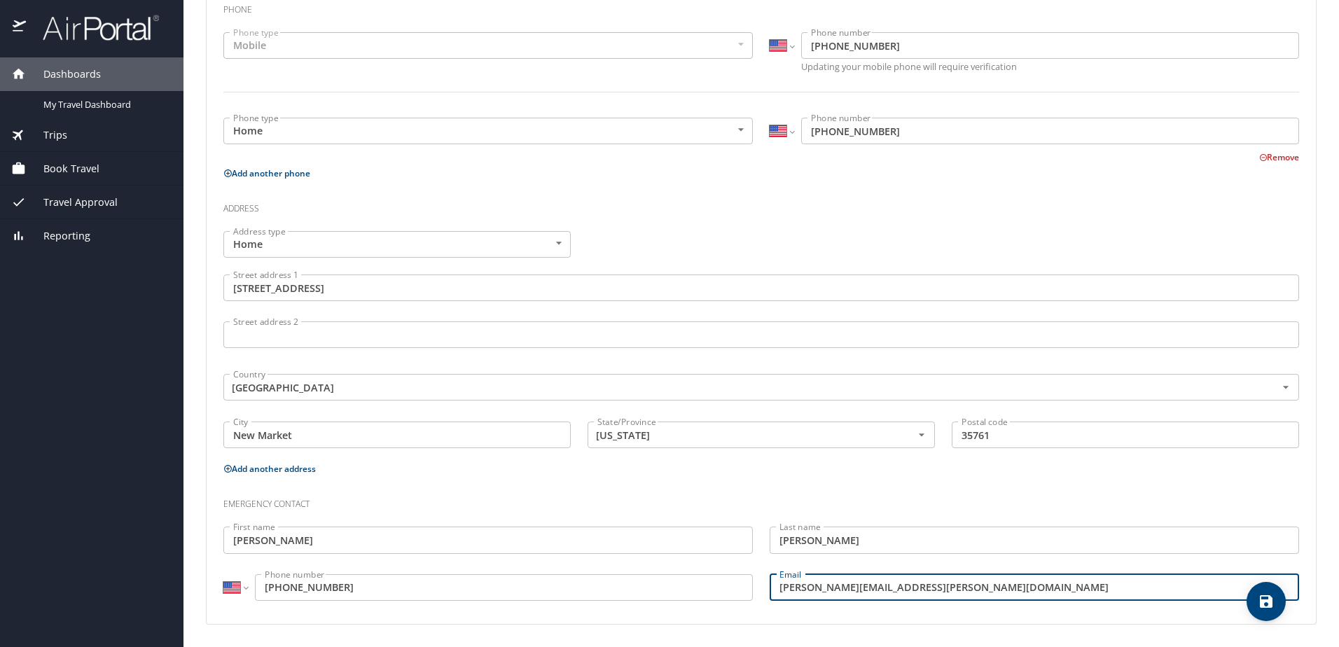
type input "michael.swaim@yulista.com"
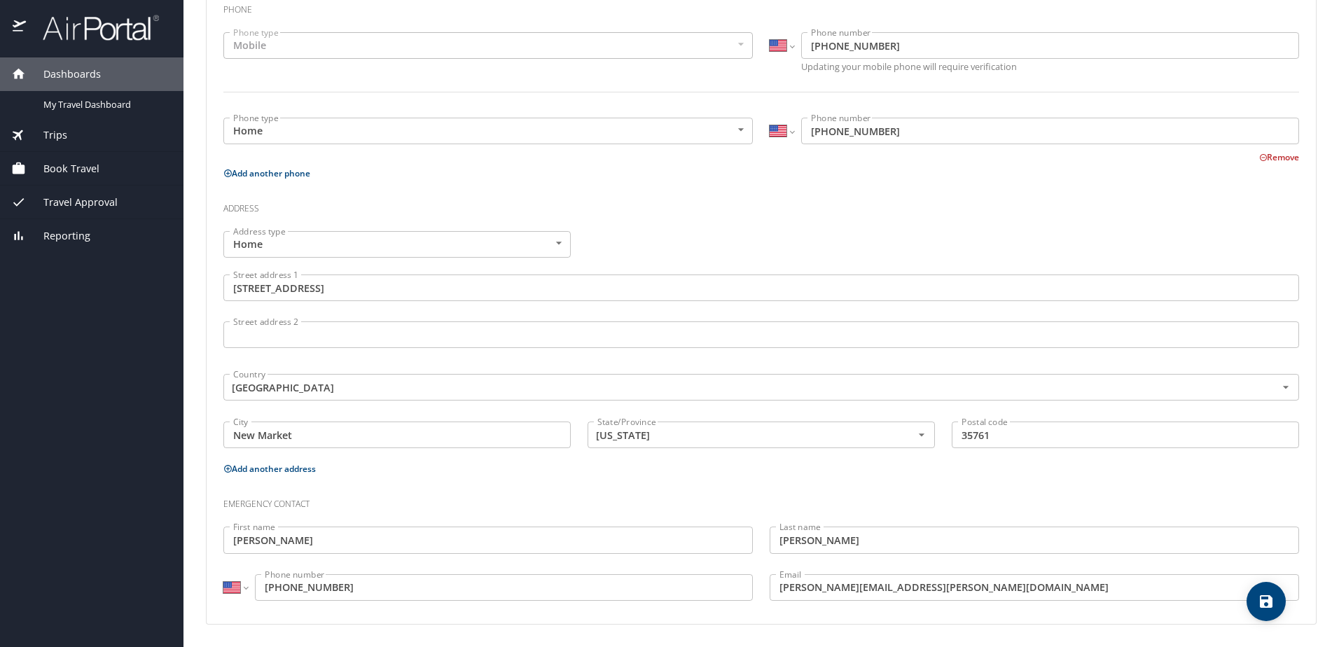
click at [807, 641] on div "Personal Info Travel Documents Travel Preferences Payment Info Company Info Bas…" at bounding box center [761, 177] width 1110 height 940
click at [1269, 603] on icon "save" at bounding box center [1266, 601] width 13 height 13
select select "US"
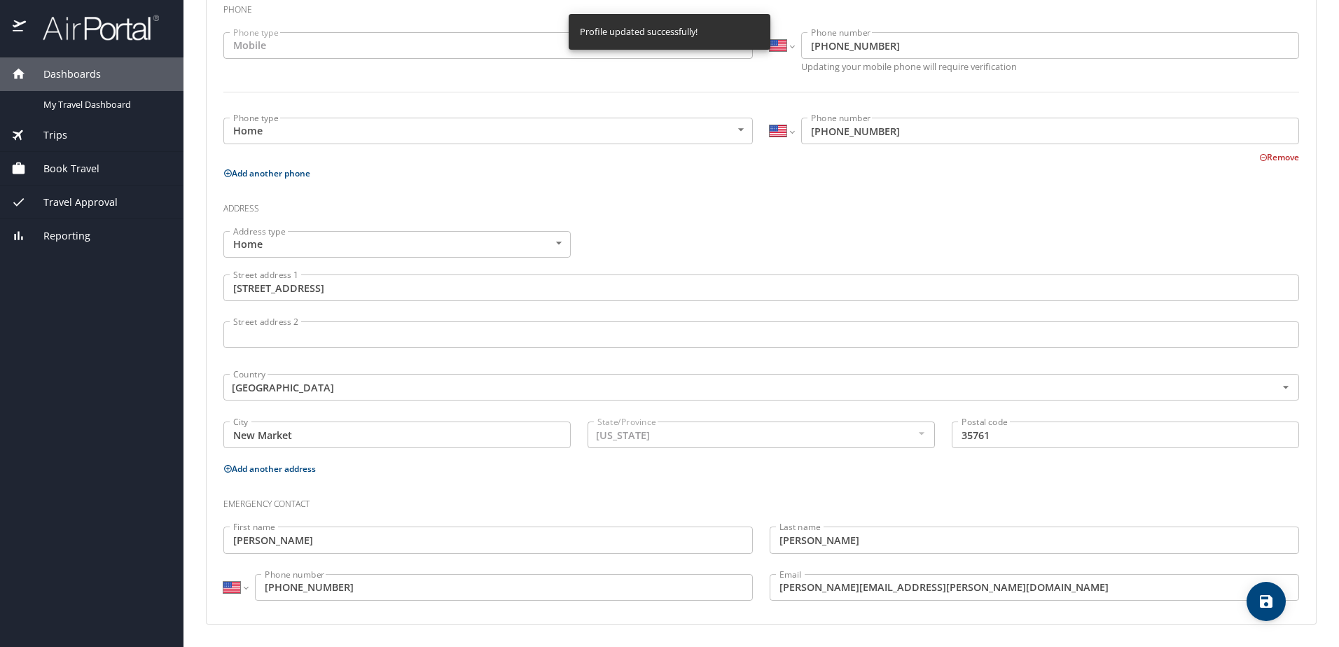
select select "US"
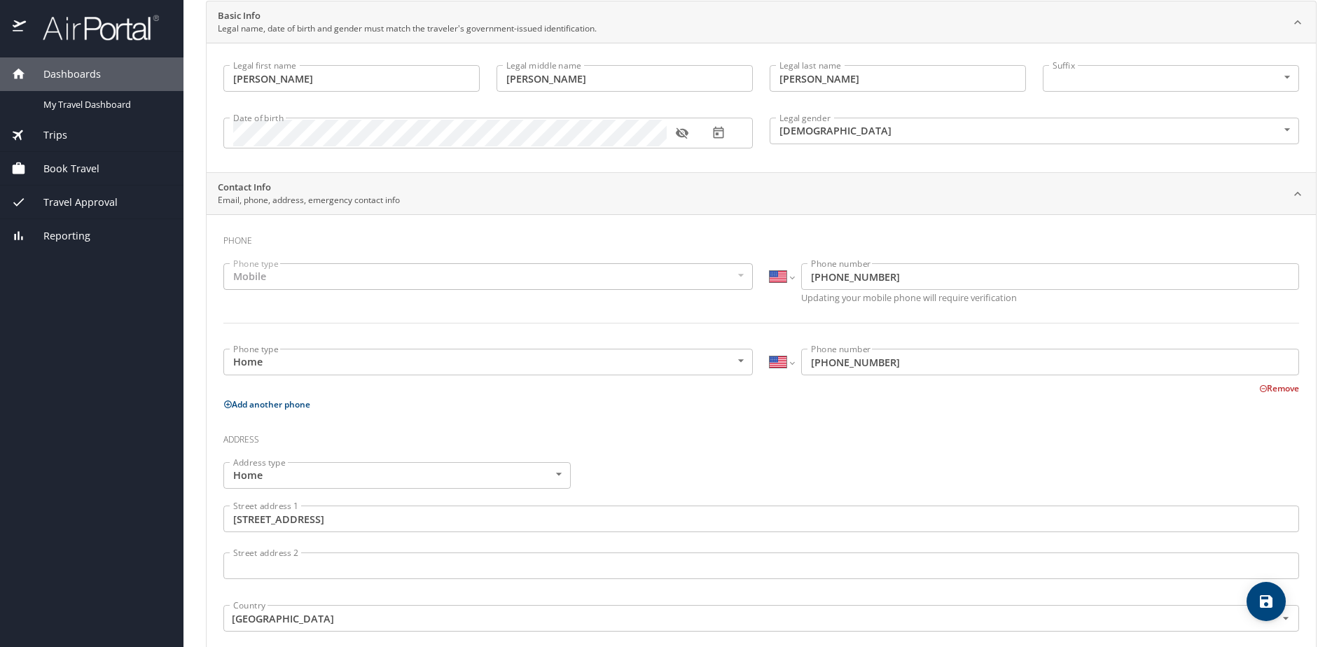
scroll to position [0, 0]
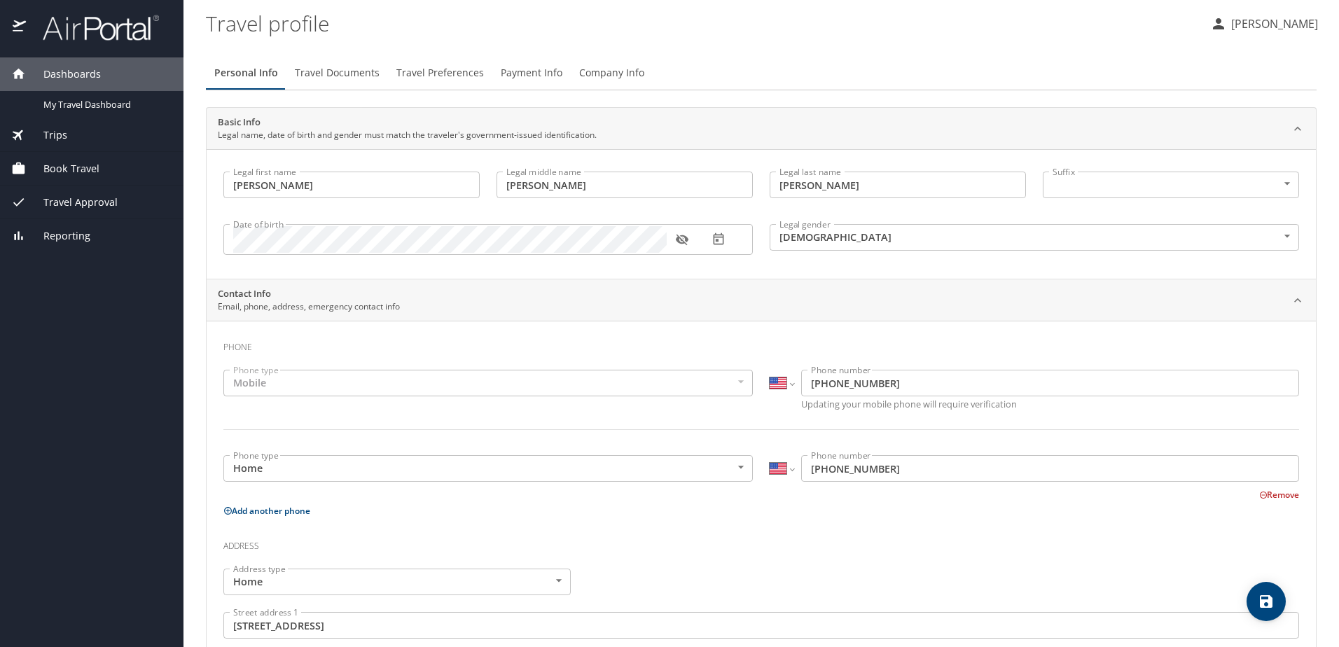
click at [341, 76] on span "Travel Documents" at bounding box center [337, 73] width 85 height 18
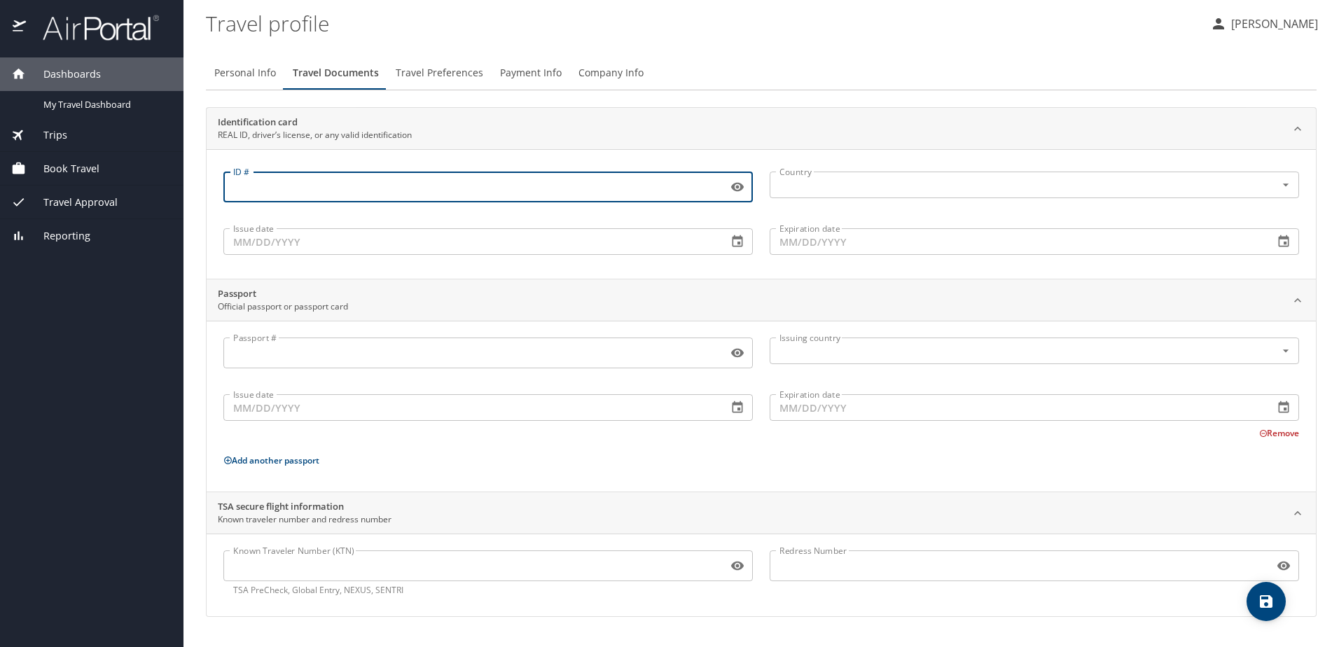
click at [522, 189] on input "ID #" at bounding box center [472, 187] width 499 height 27
type input "6821087"
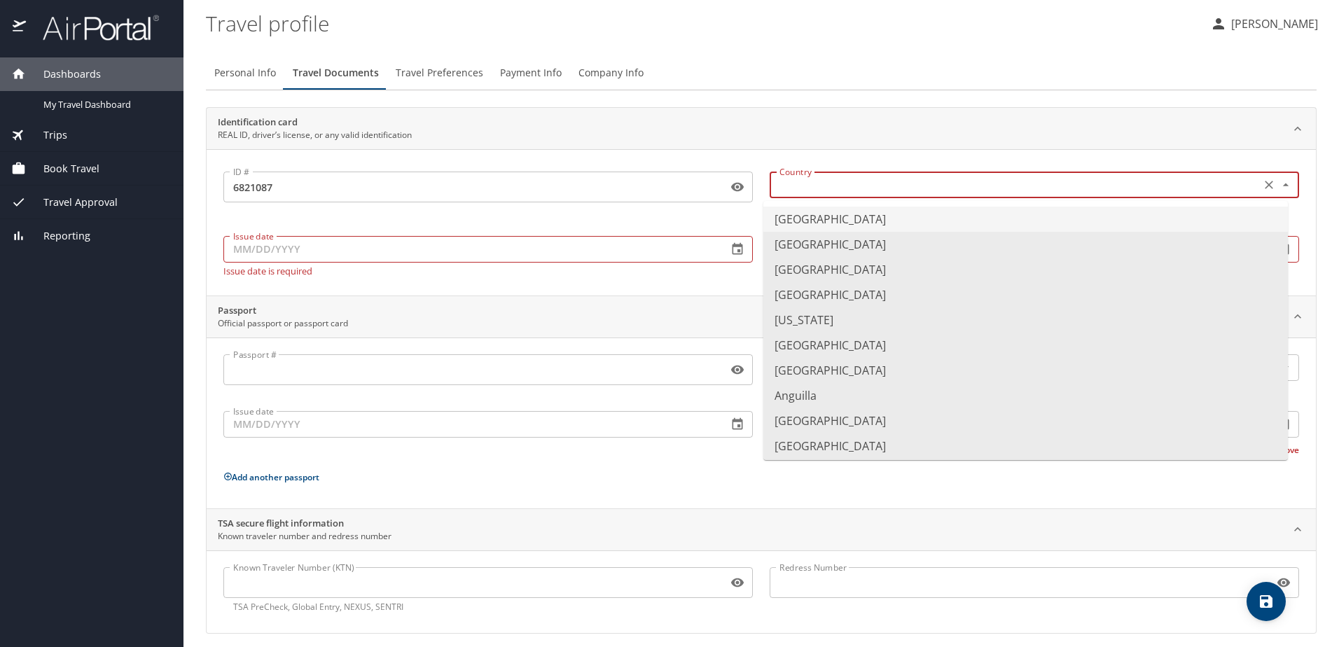
click at [806, 189] on input "text" at bounding box center [1014, 185] width 480 height 18
click at [807, 215] on li "United States of America" at bounding box center [1025, 219] width 524 height 25
type input "United States of America"
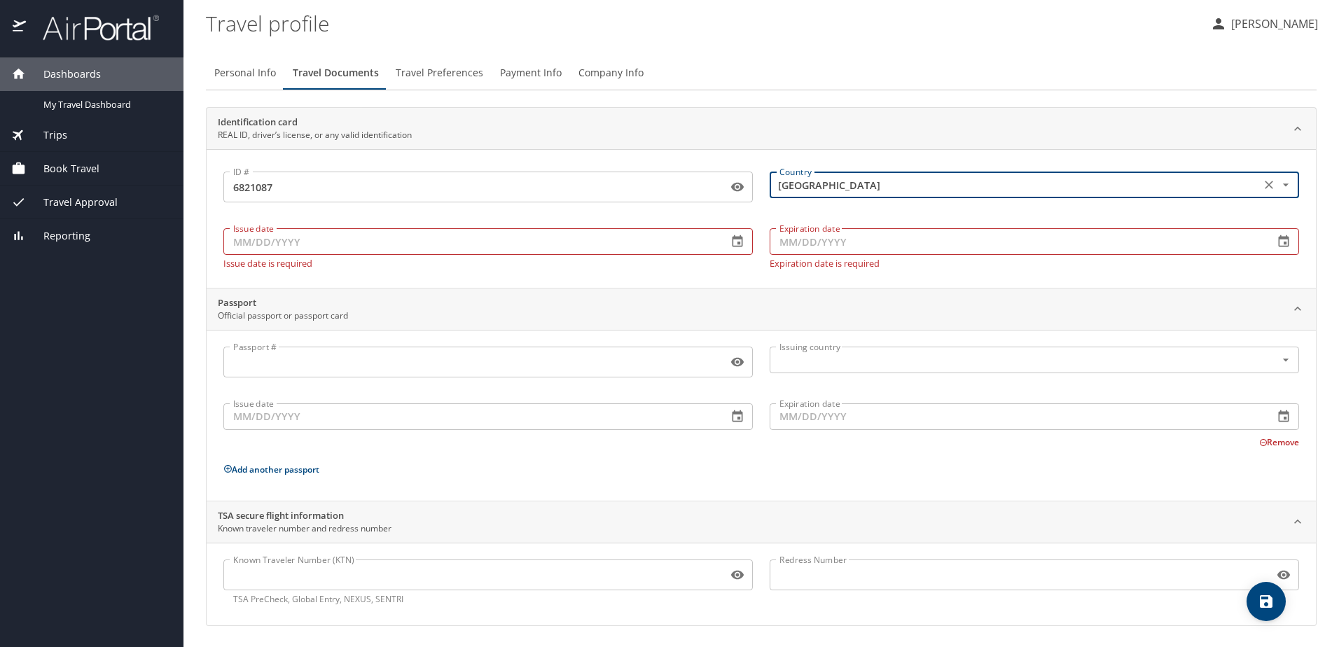
click at [566, 245] on input "Issue date" at bounding box center [469, 241] width 493 height 27
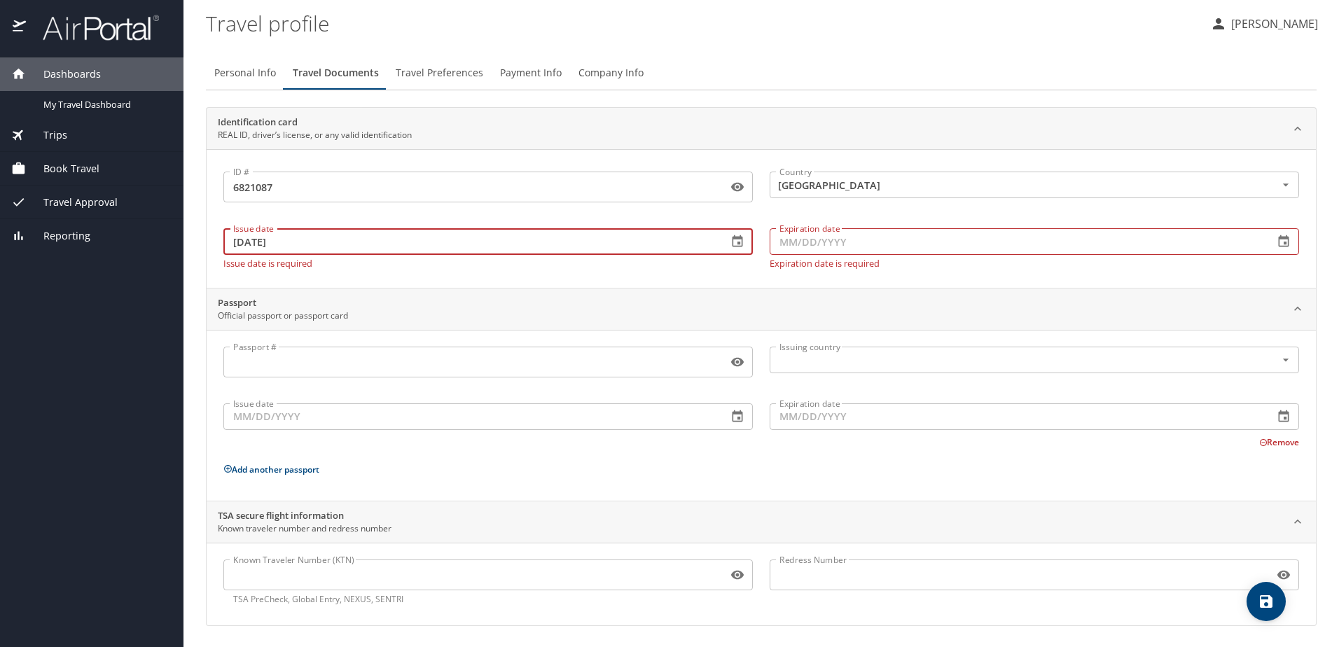
type input "07/24/2025"
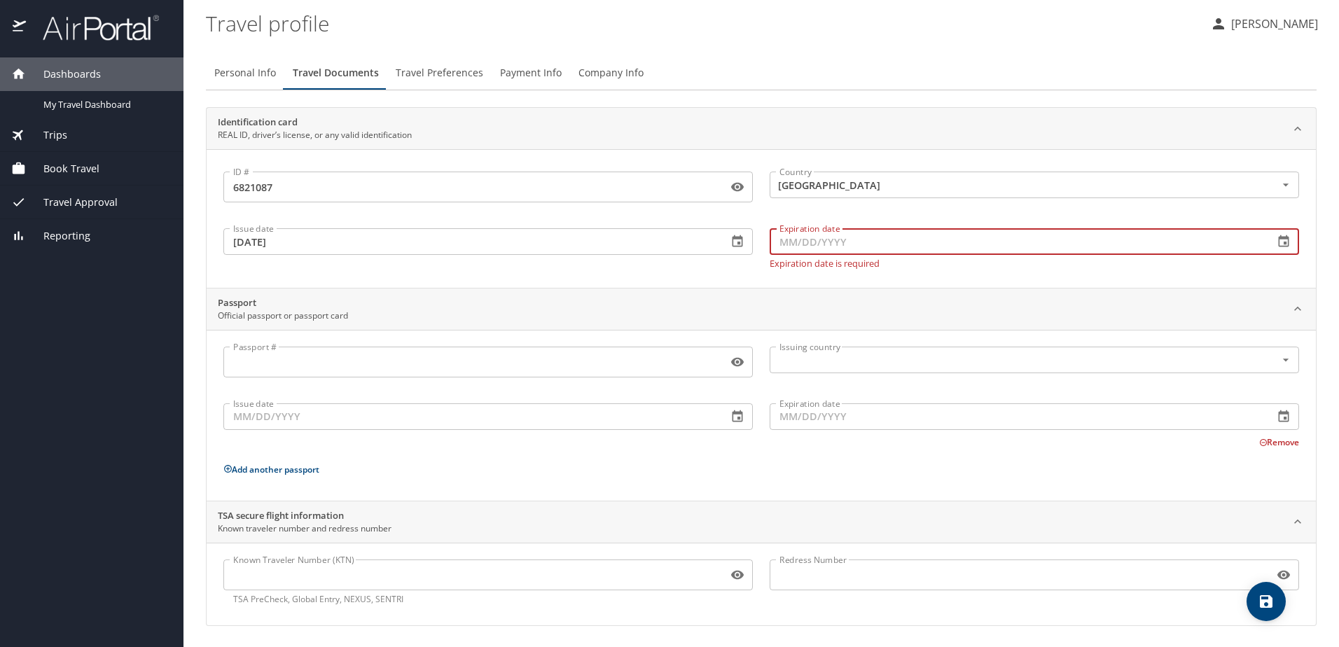
click at [828, 238] on input "Expiration date" at bounding box center [1015, 241] width 493 height 27
type input "07/31/2029"
click at [678, 312] on div "Passport Official passport or passport card" at bounding box center [750, 309] width 1064 height 27
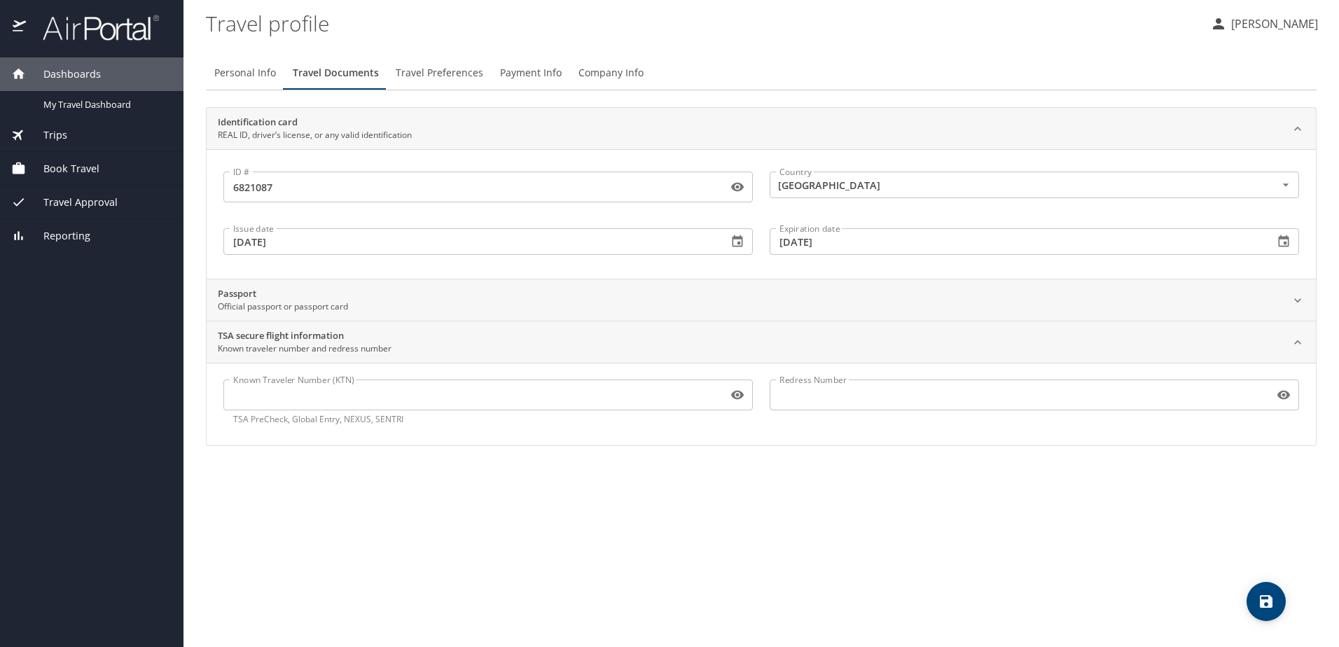
click at [250, 389] on input "Known Traveler Number (KTN)" at bounding box center [472, 395] width 499 height 27
click at [361, 548] on div "Personal Info Travel Documents Travel Preferences Payment Info Company Info Ide…" at bounding box center [761, 346] width 1110 height 602
click at [1255, 607] on span "save" at bounding box center [1265, 601] width 39 height 17
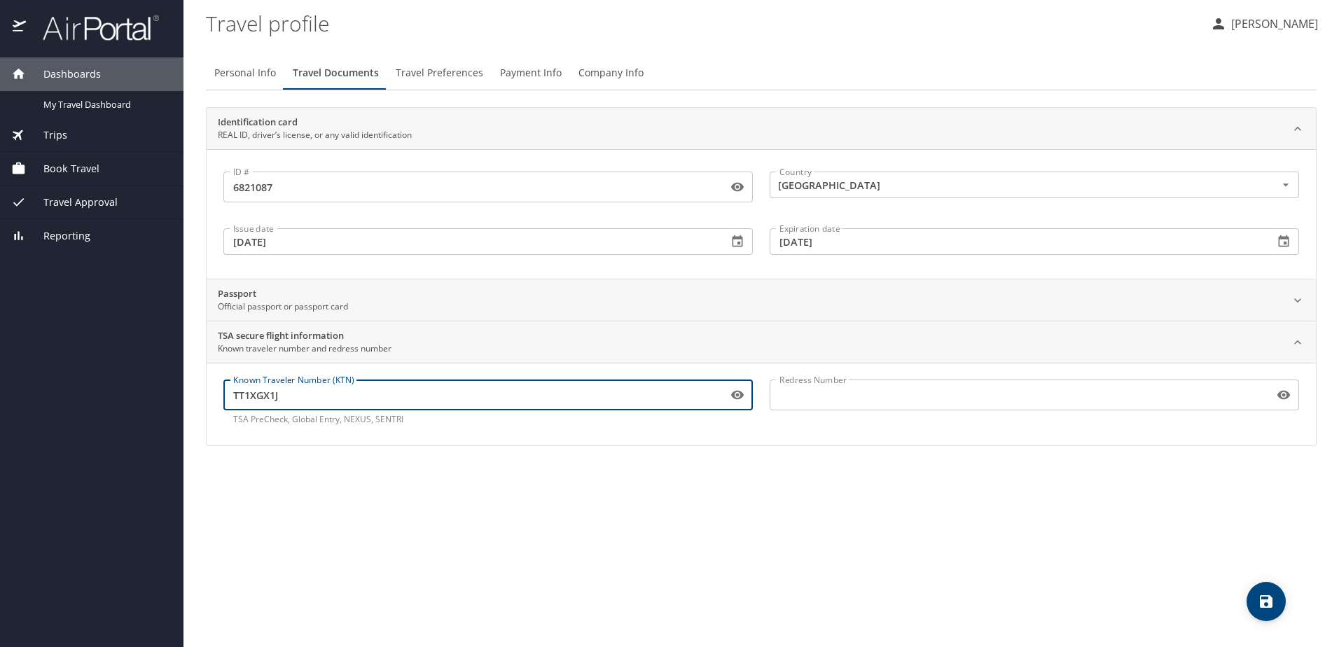
click at [249, 398] on input "TT1XGX1J" at bounding box center [472, 395] width 499 height 27
type input "TT12XGX1J"
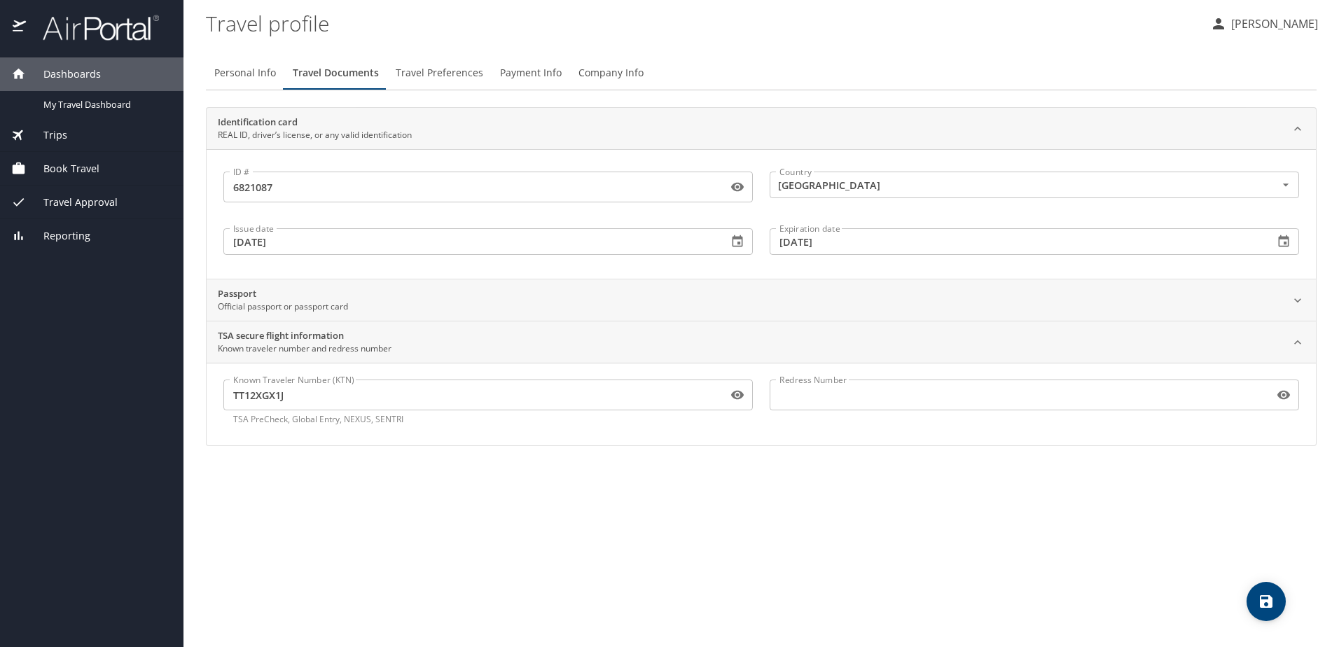
click at [422, 519] on div "Personal Info Travel Documents Travel Preferences Payment Info Company Info Ide…" at bounding box center [761, 346] width 1110 height 602
click at [1269, 598] on icon "save" at bounding box center [1266, 601] width 13 height 13
click at [448, 80] on span "Travel Preferences" at bounding box center [440, 73] width 88 height 18
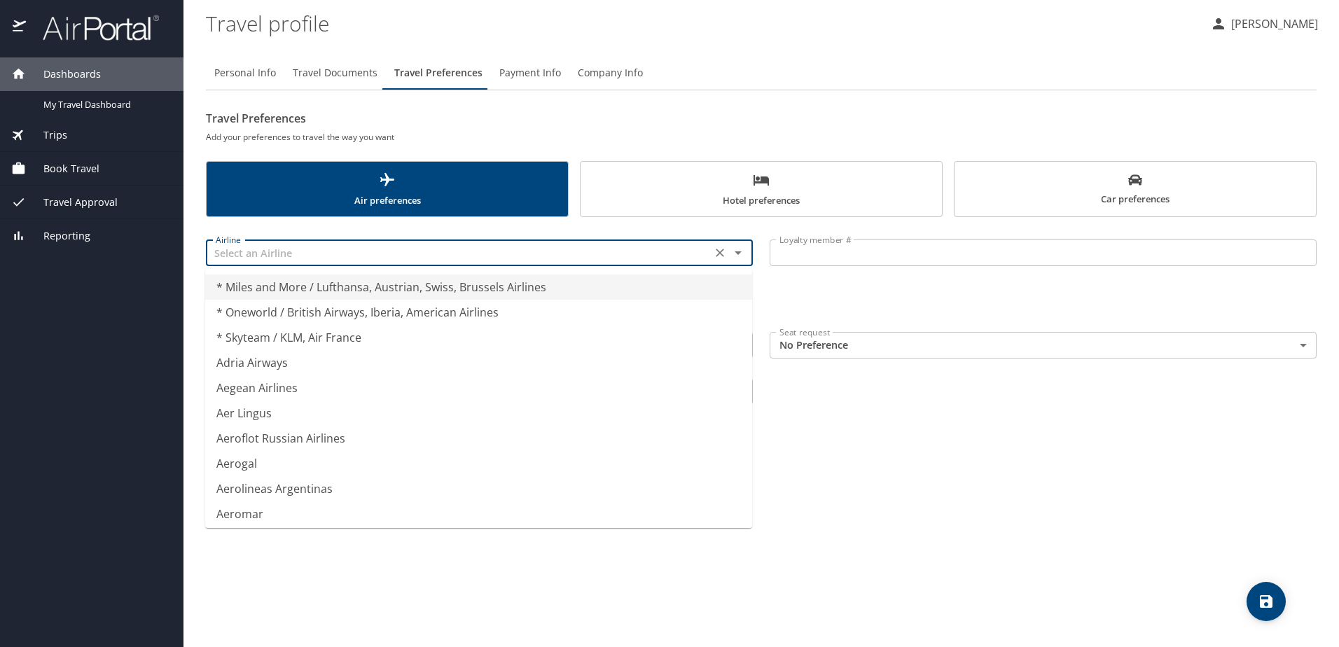
click at [473, 260] on input "text" at bounding box center [458, 253] width 497 height 18
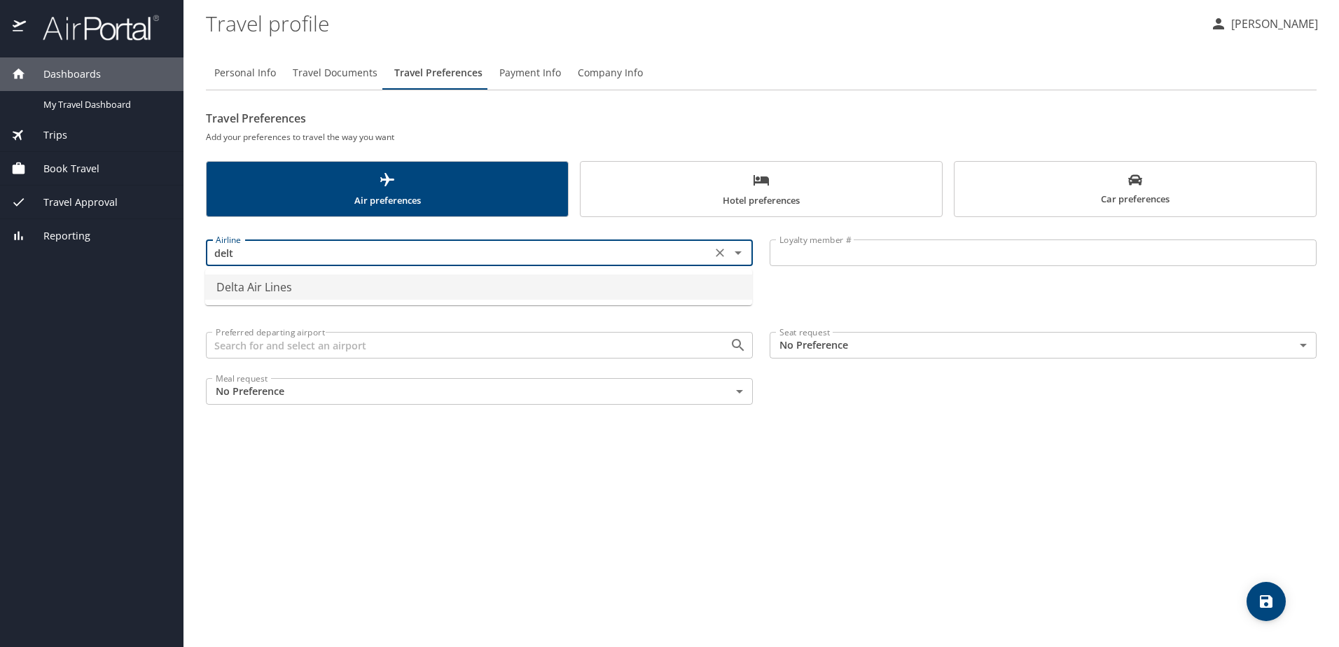
click at [324, 291] on li "Delta Air Lines" at bounding box center [478, 286] width 547 height 25
type input "Delta Air Lines"
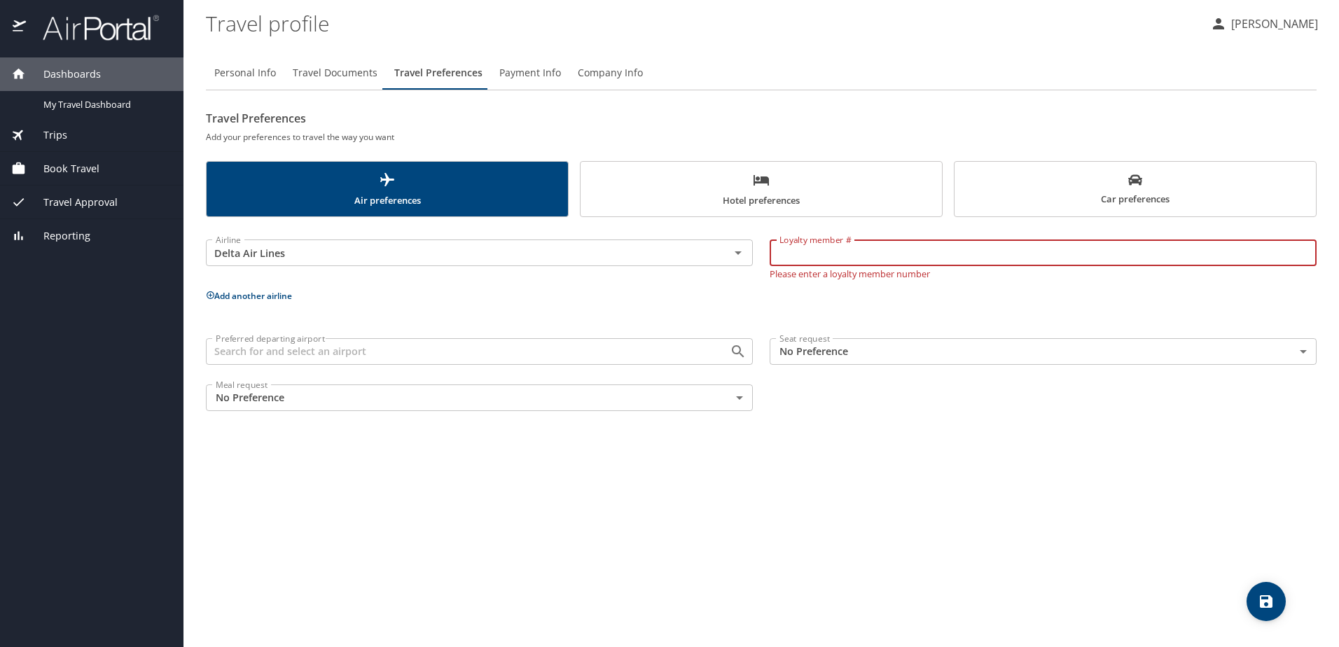
click at [861, 256] on input "Loyalty member #" at bounding box center [1042, 252] width 547 height 27
type input "9714835403"
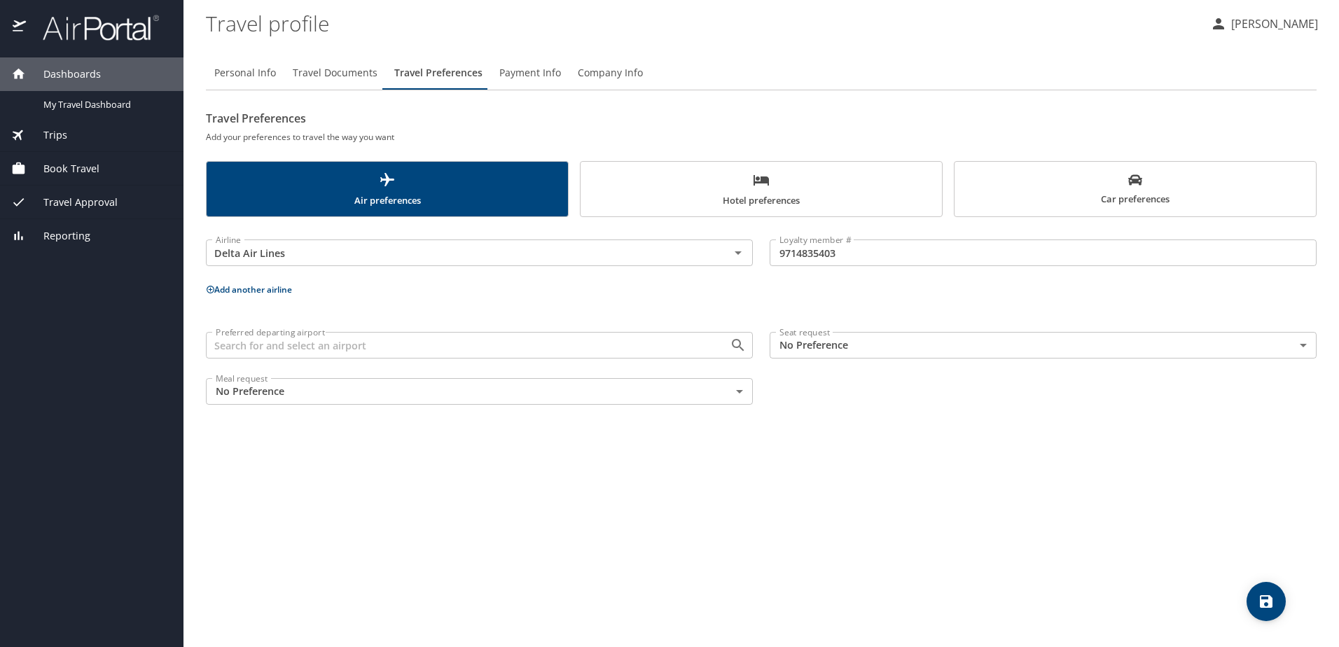
click at [833, 303] on div "Airline Delta Air Lines Airline Loyalty member # 9714835403 Loyalty member # Ad…" at bounding box center [761, 319] width 1110 height 188
click at [1258, 611] on button "save" at bounding box center [1265, 601] width 39 height 39
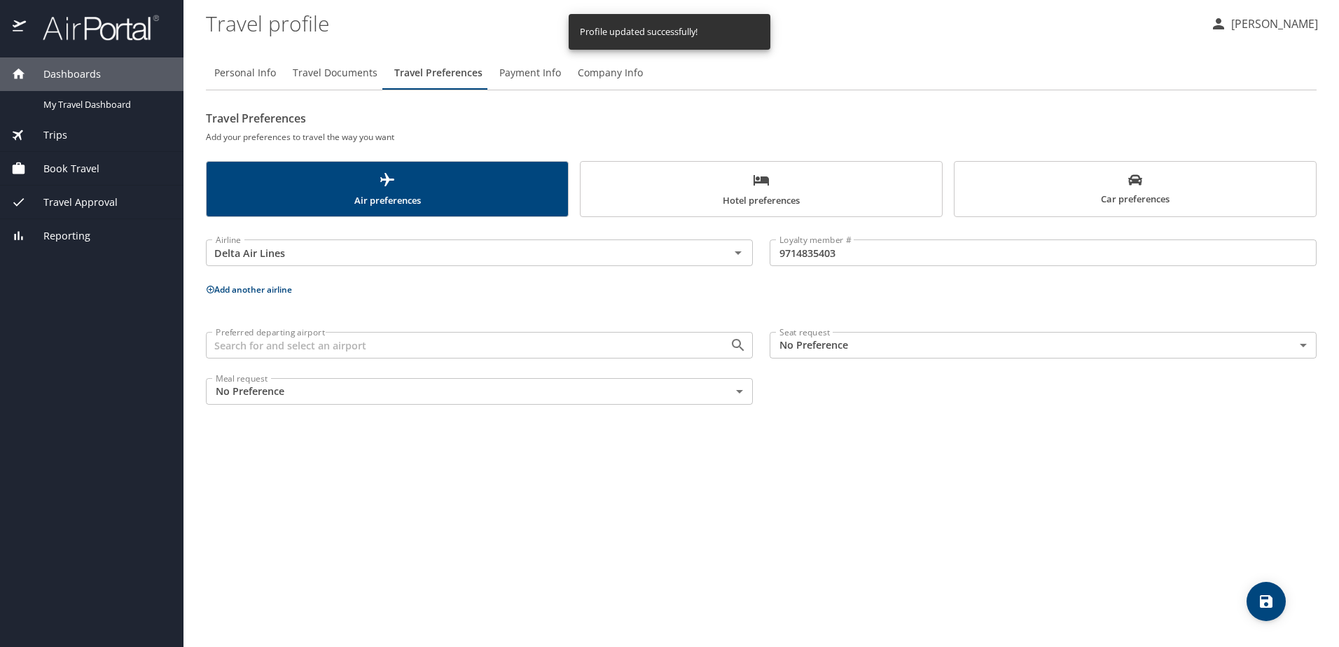
click at [281, 341] on input "Preferred departing airport" at bounding box center [458, 345] width 497 height 18
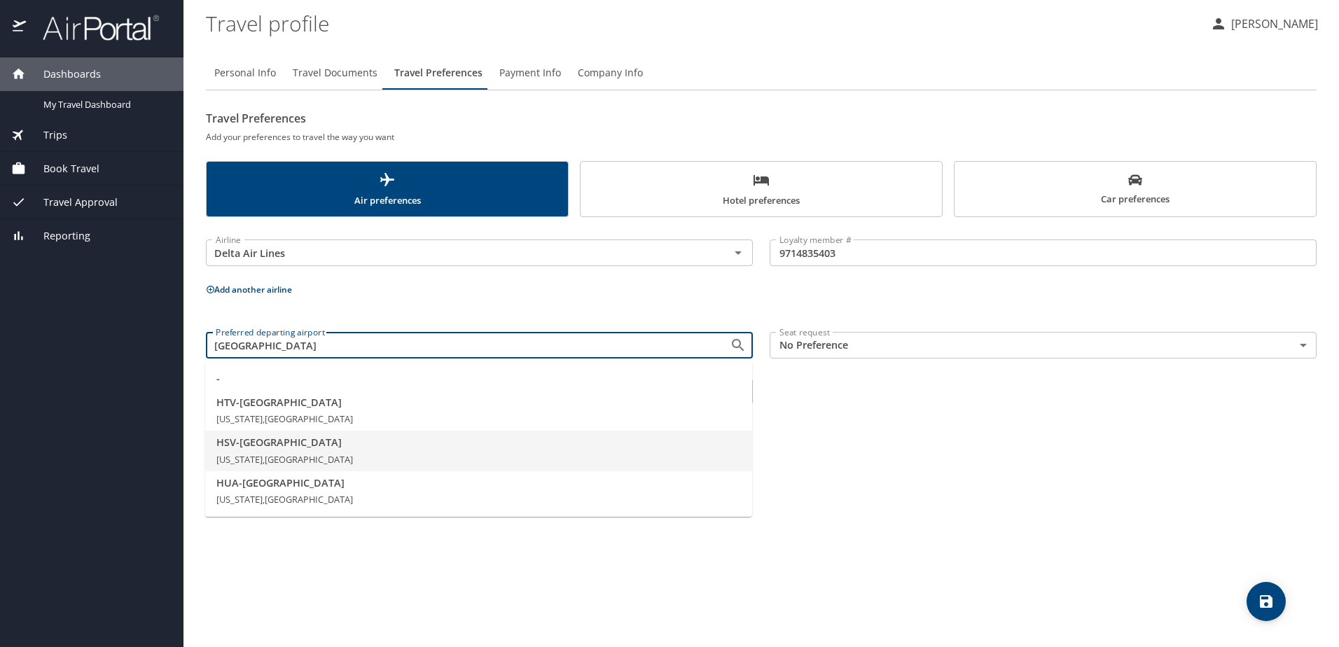
click at [287, 457] on span "Alabama, United States of America" at bounding box center [284, 459] width 137 height 13
type input "HSV - Huntsville"
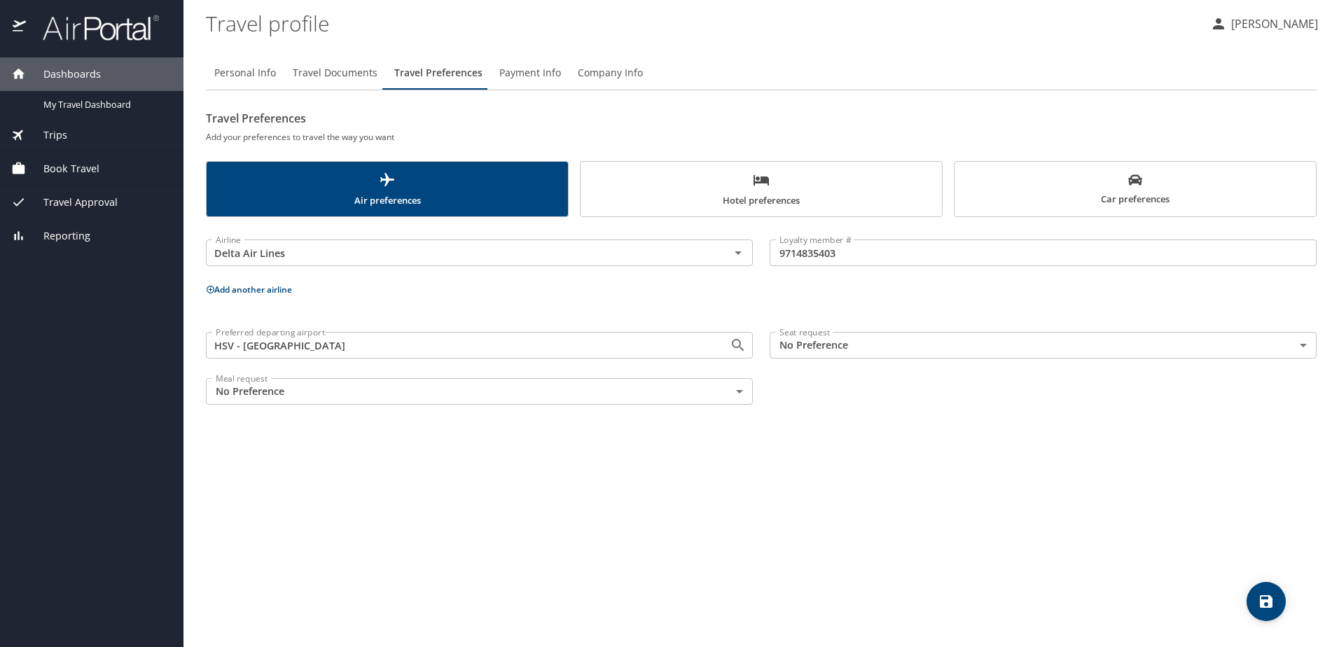
click at [1080, 354] on body "Dashboards My Travel Dashboard Trips Current / Future Trips Past Trips Trips Mi…" at bounding box center [669, 323] width 1339 height 647
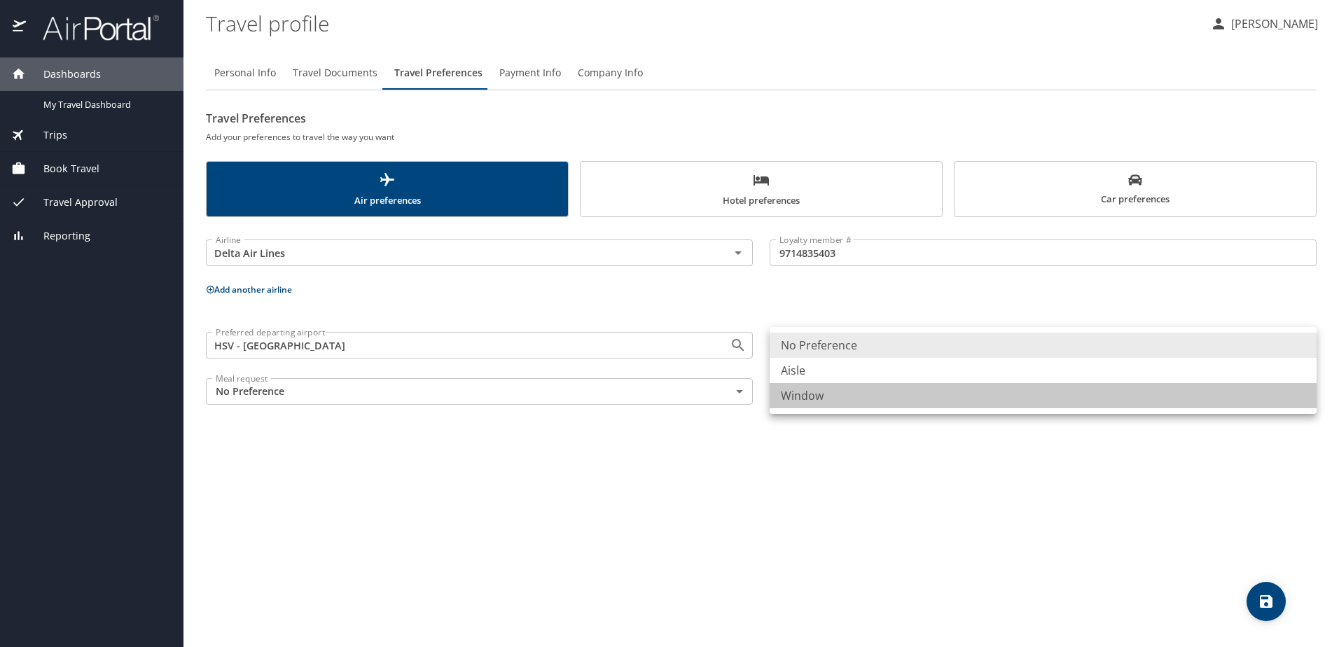
click at [842, 399] on li "Window" at bounding box center [1042, 395] width 547 height 25
type input "Window"
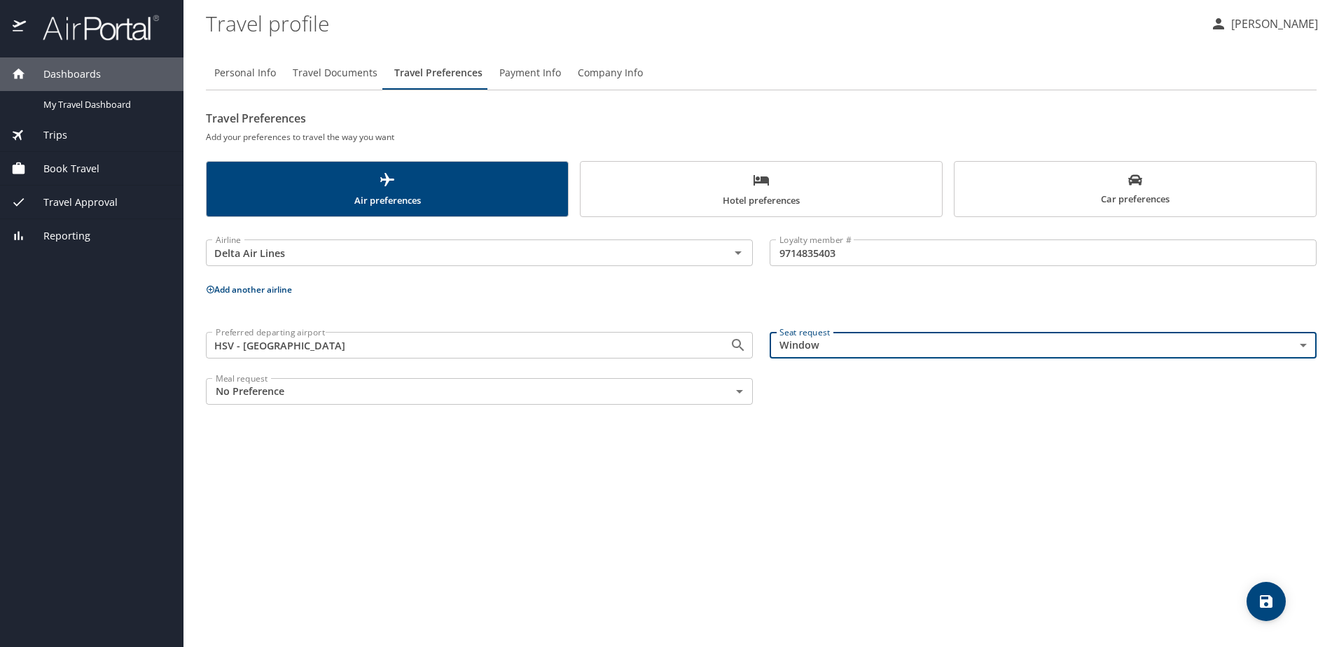
click at [827, 485] on div "Personal Info Travel Documents Travel Preferences Payment Info Company Info Tra…" at bounding box center [761, 346] width 1110 height 602
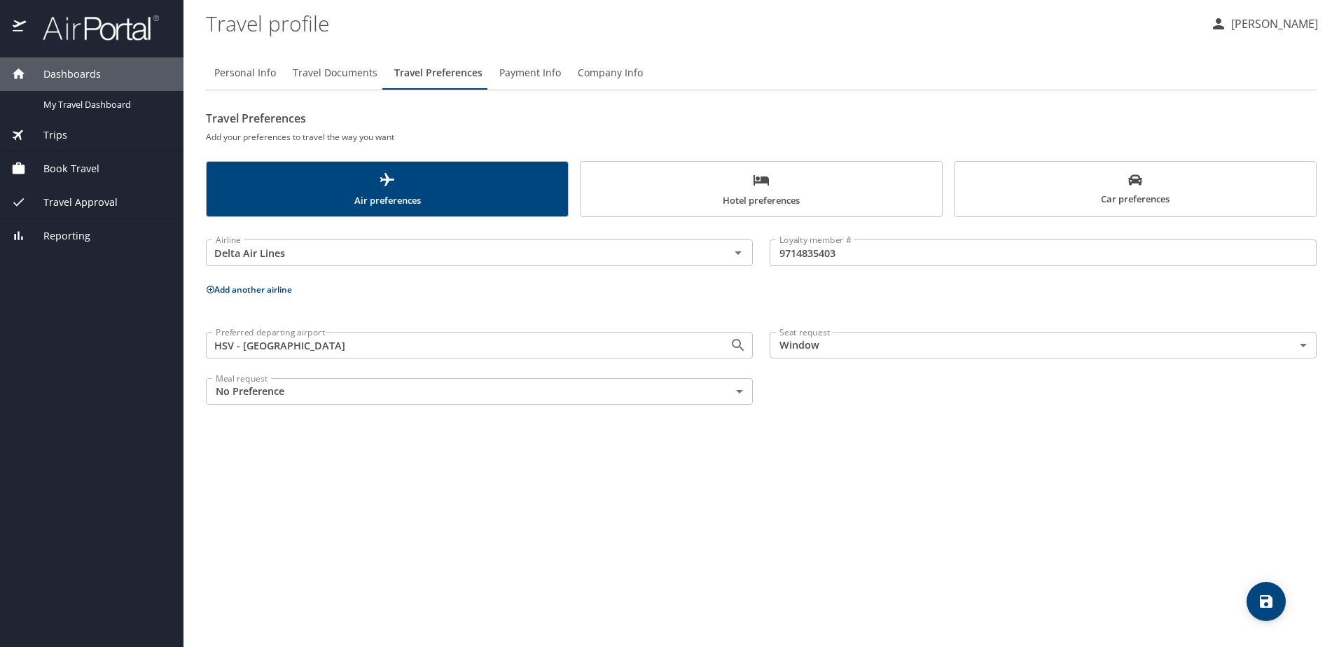
click at [393, 393] on body "Dashboards My Travel Dashboard Trips Current / Future Trips Past Trips Trips Mi…" at bounding box center [669, 323] width 1339 height 647
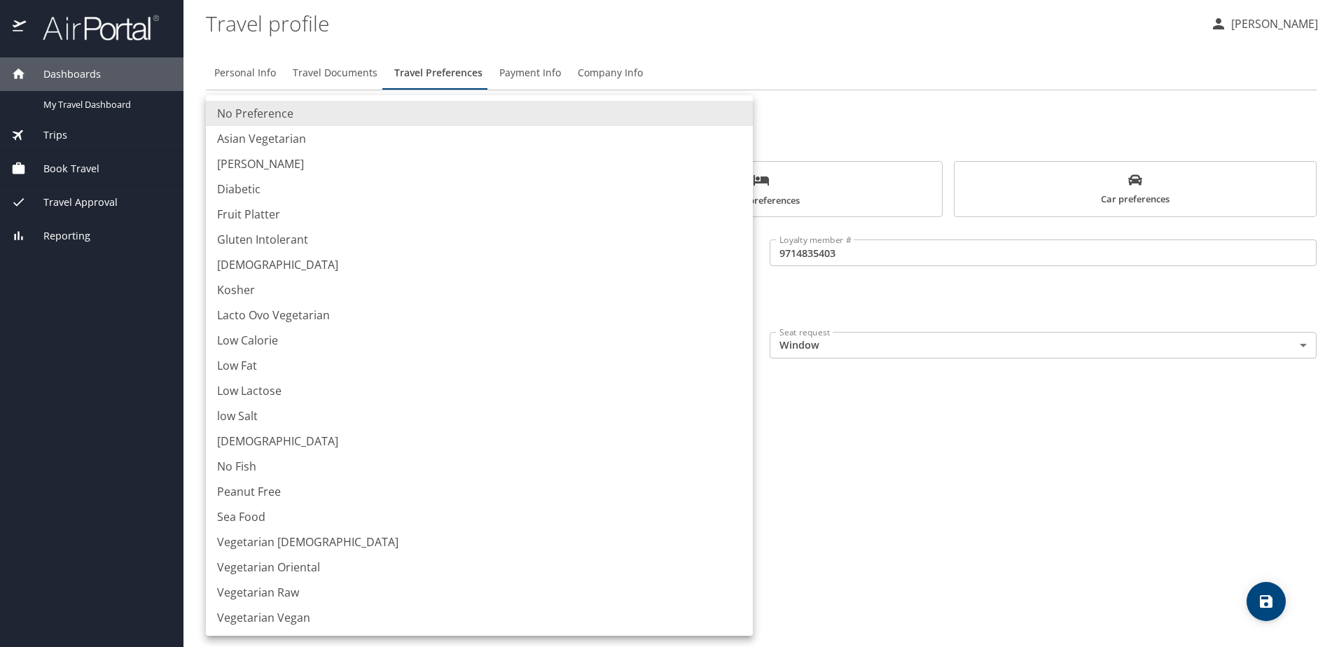
click at [976, 491] on div at bounding box center [669, 323] width 1339 height 647
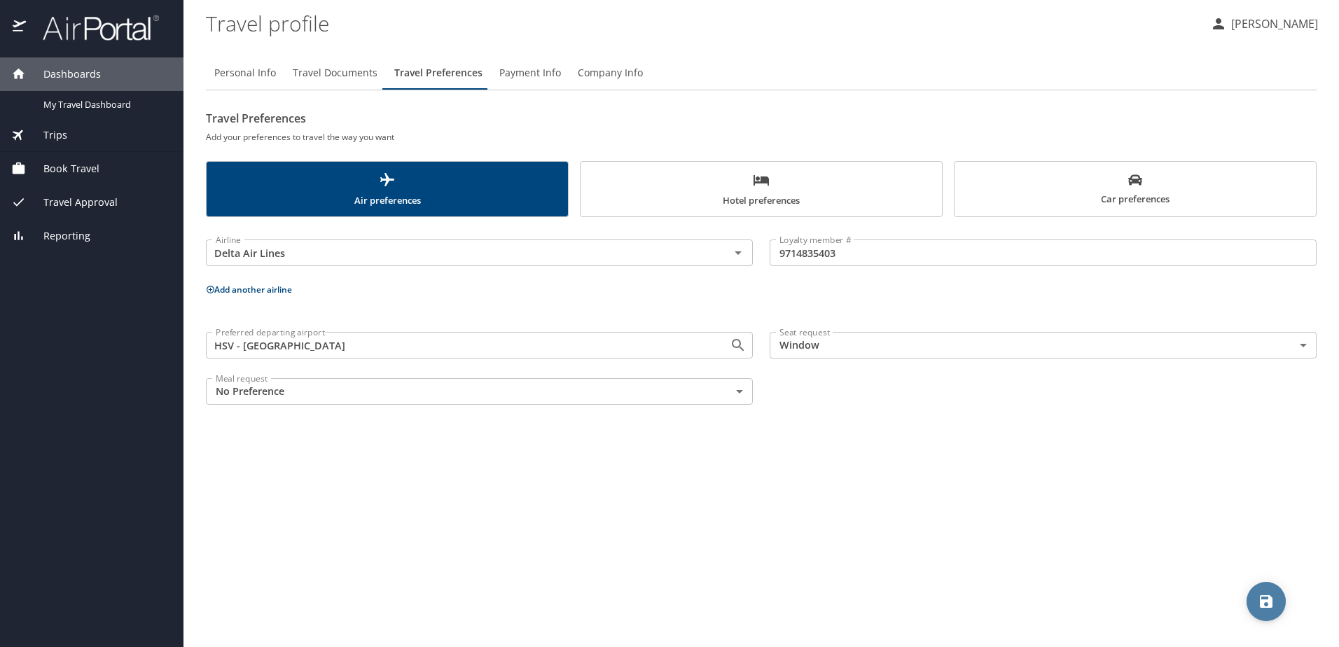
click at [1255, 607] on span "save" at bounding box center [1265, 601] width 39 height 17
click at [518, 73] on span "Payment Info" at bounding box center [530, 73] width 62 height 18
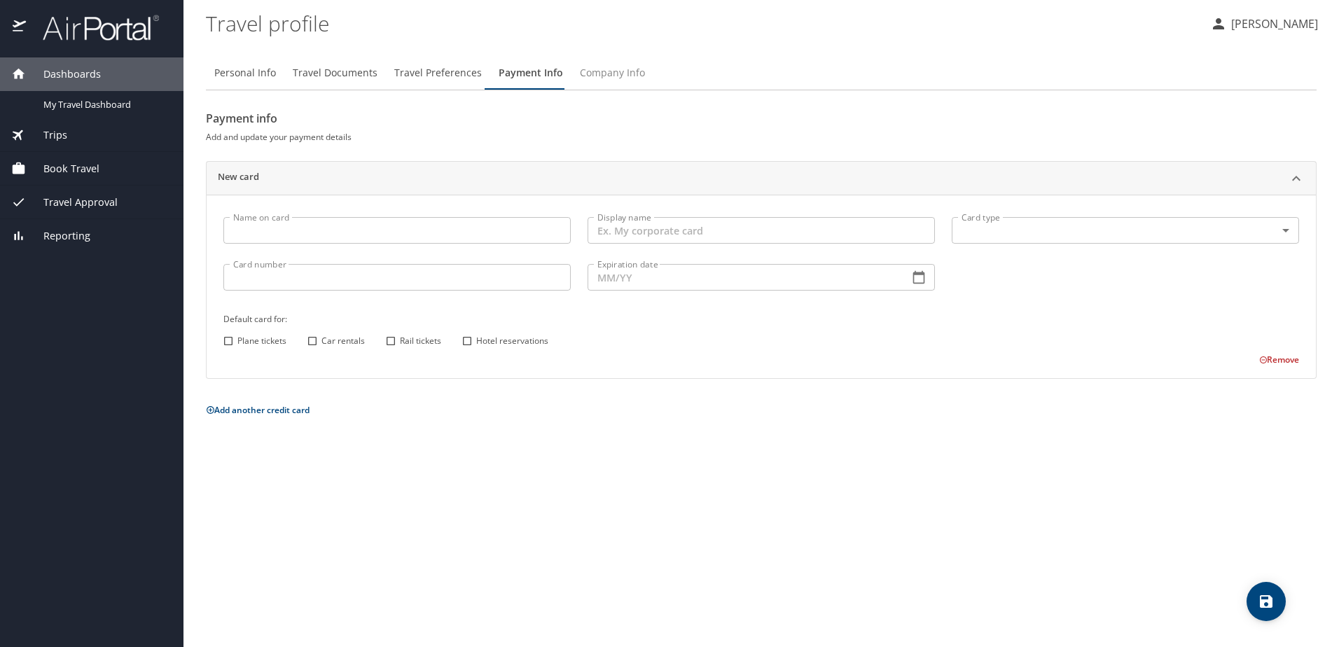
click at [586, 76] on span "Company Info" at bounding box center [612, 73] width 65 height 18
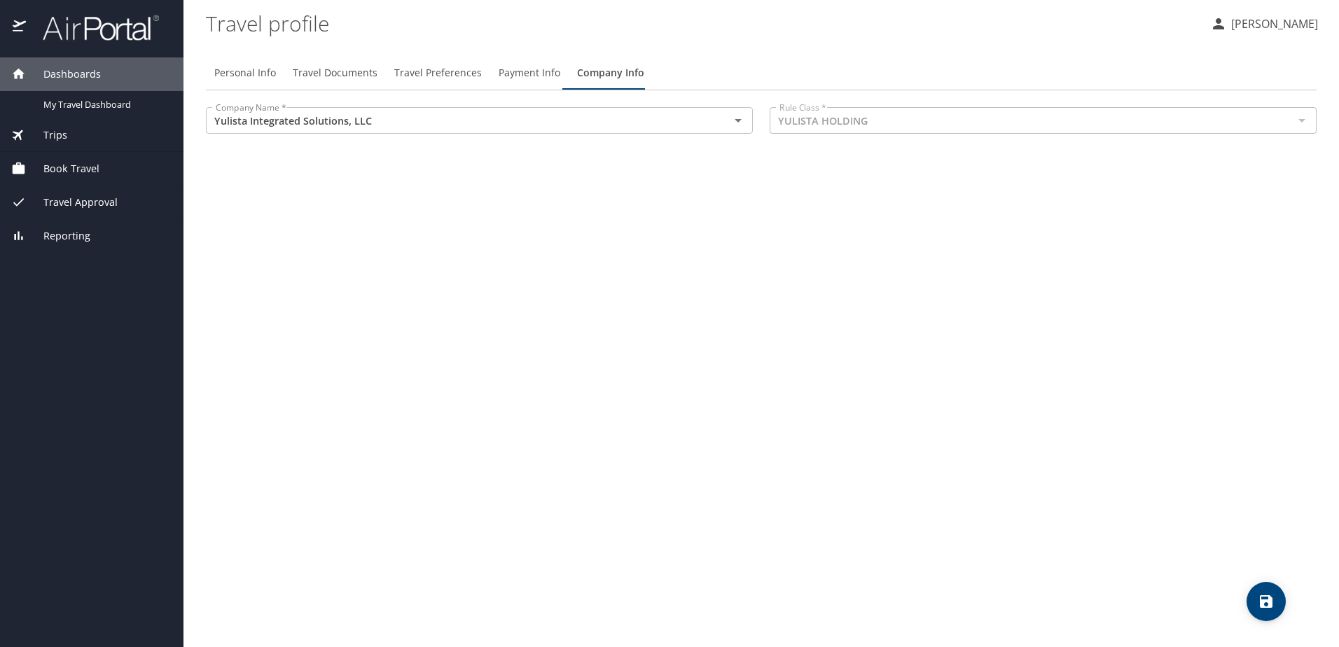
click at [250, 69] on span "Personal Info" at bounding box center [245, 73] width 62 height 18
select select "US"
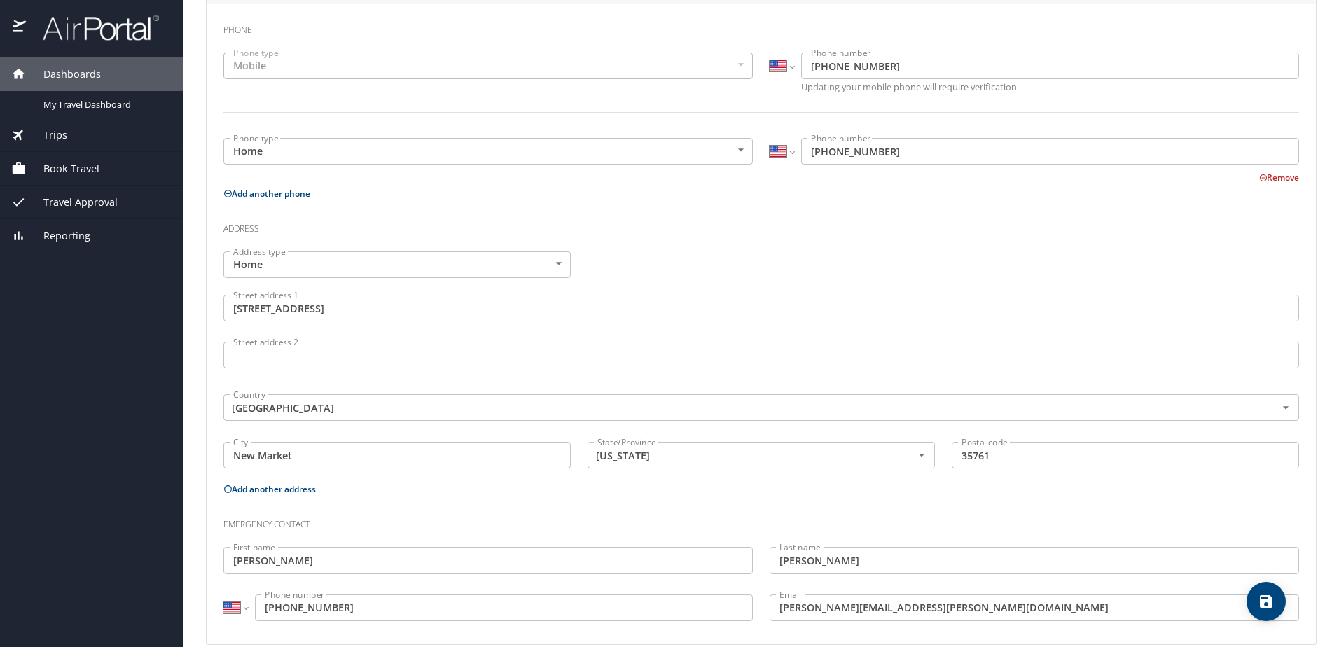
scroll to position [337, 0]
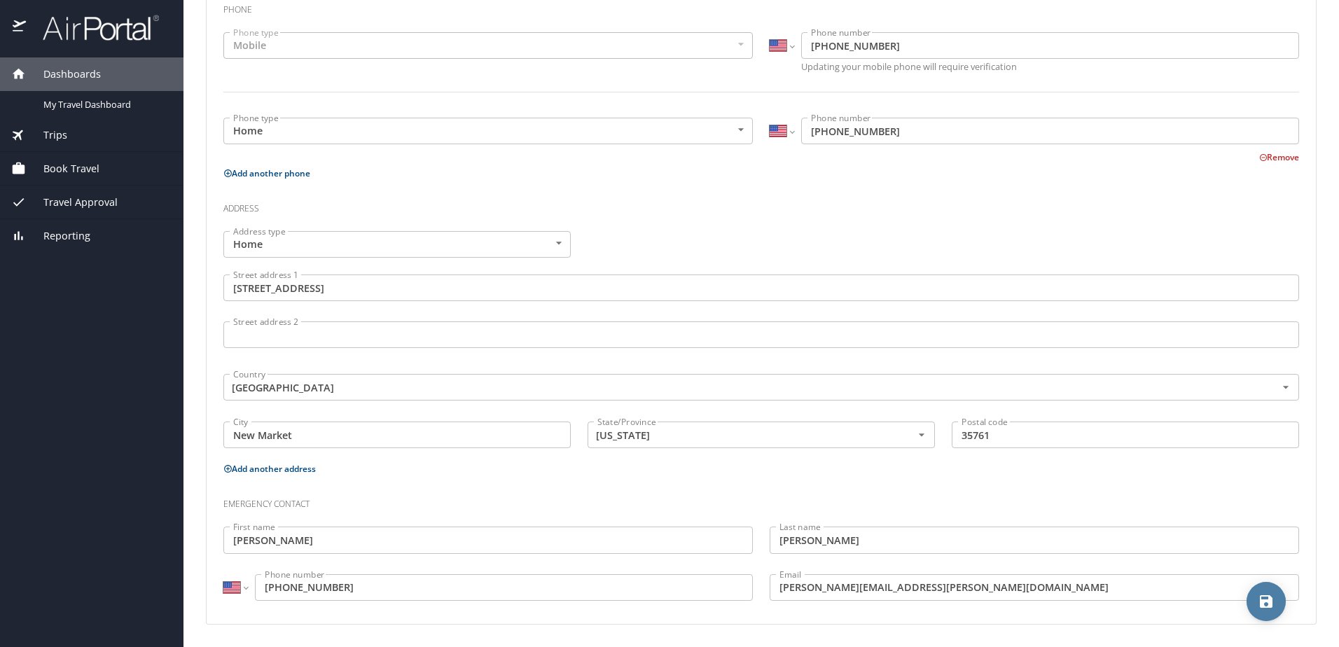
click at [1255, 607] on span "save" at bounding box center [1265, 601] width 39 height 17
select select "US"
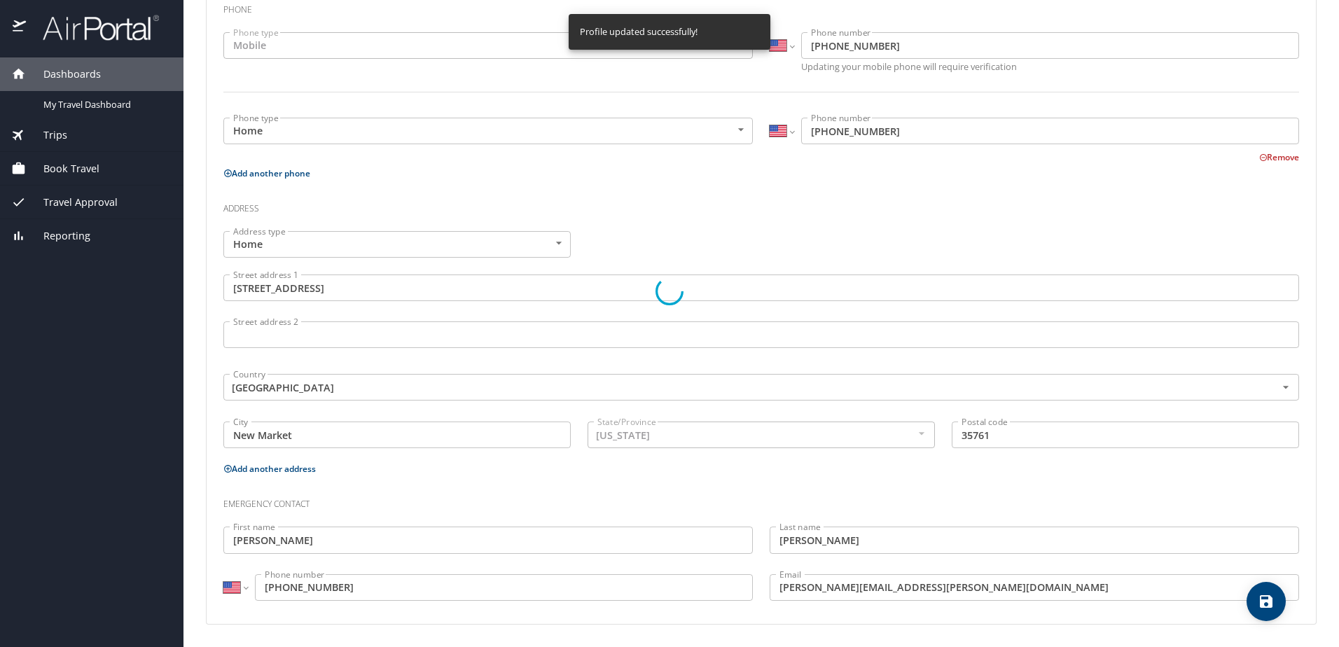
select select "US"
click at [70, 107] on span "My Travel Dashboard" at bounding box center [104, 104] width 123 height 13
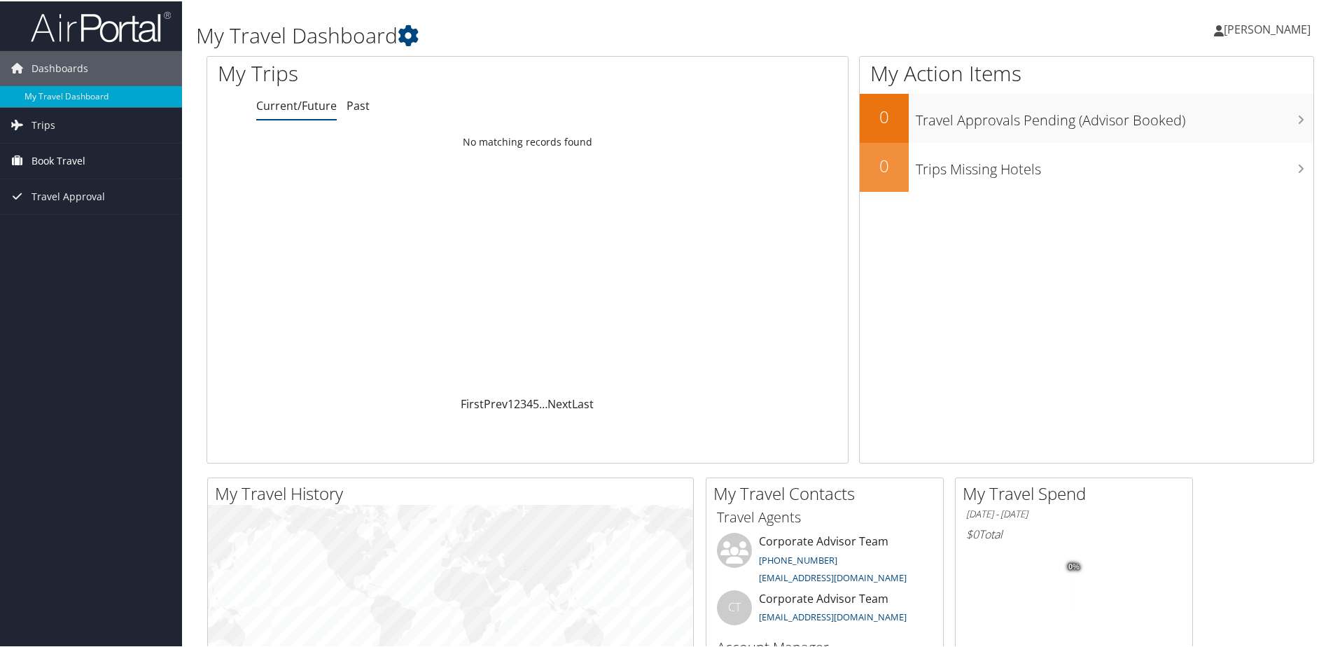
click at [67, 161] on span "Book Travel" at bounding box center [59, 159] width 54 height 35
click at [84, 233] on link "Book/Manage Online Trips" at bounding box center [91, 229] width 182 height 21
click at [1253, 29] on span "Tammy Swaim" at bounding box center [1267, 27] width 87 height 15
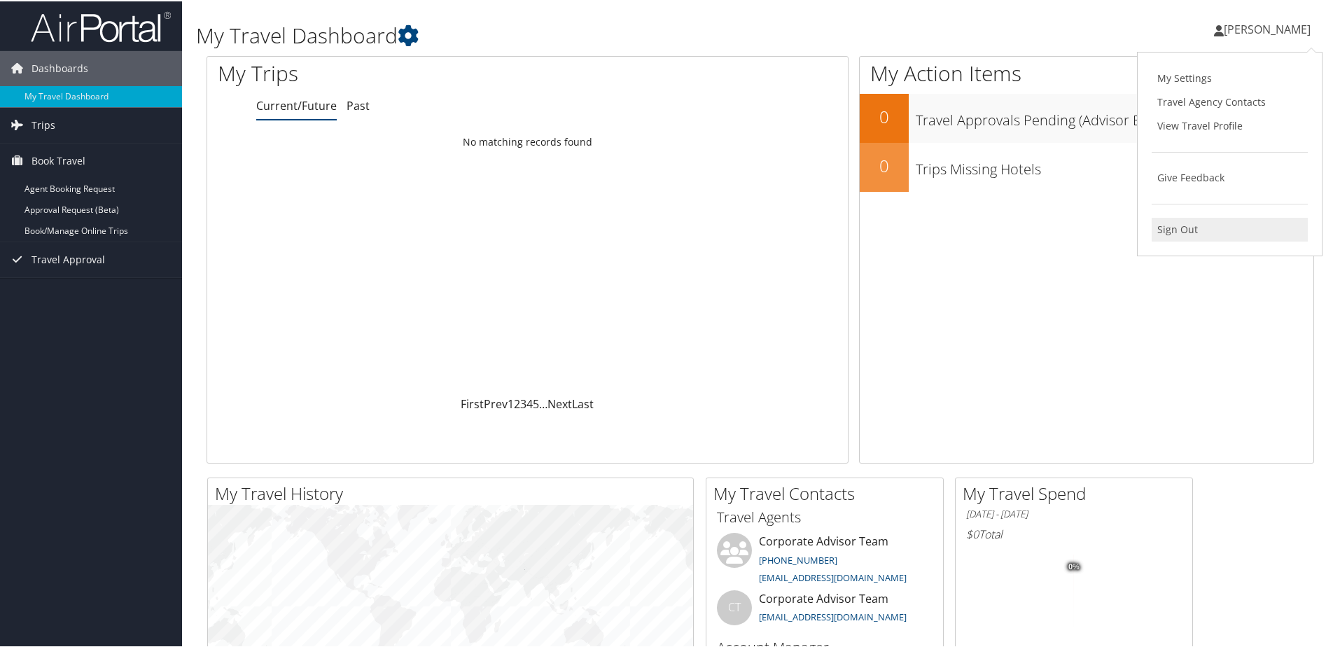
click at [1184, 223] on link "Sign Out" at bounding box center [1230, 228] width 156 height 24
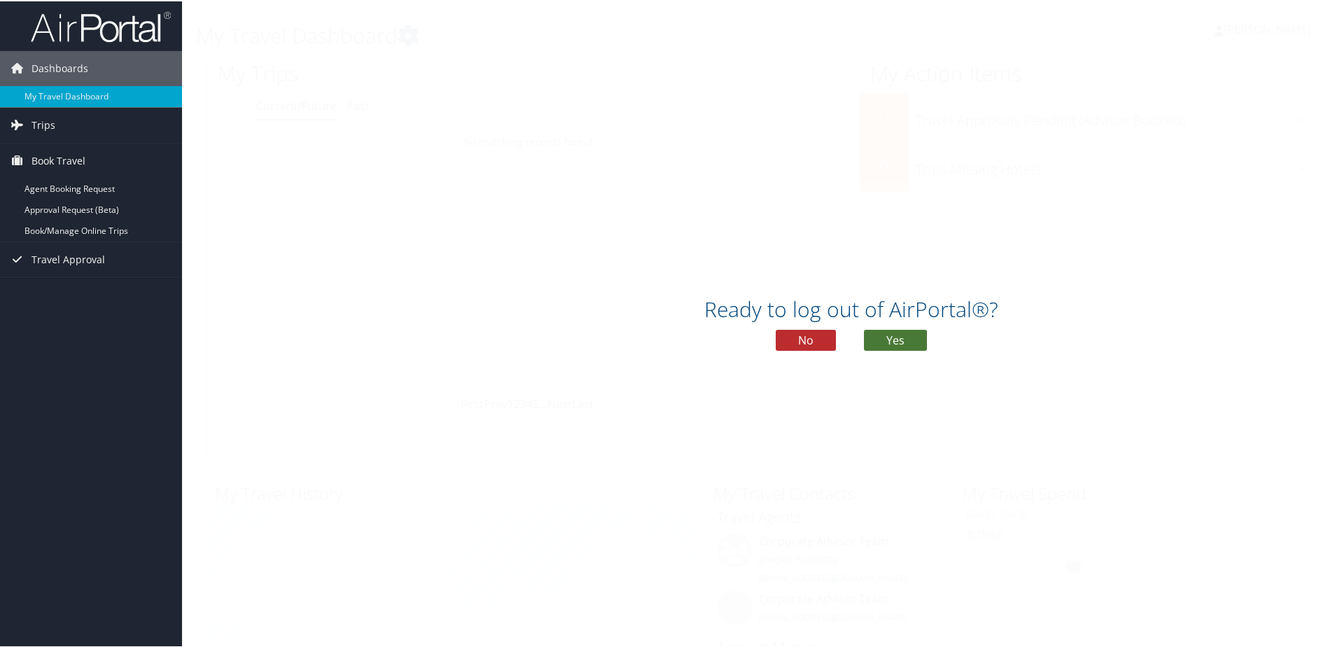
click at [915, 340] on button "Yes" at bounding box center [895, 338] width 63 height 21
